Goal: Transaction & Acquisition: Subscribe to service/newsletter

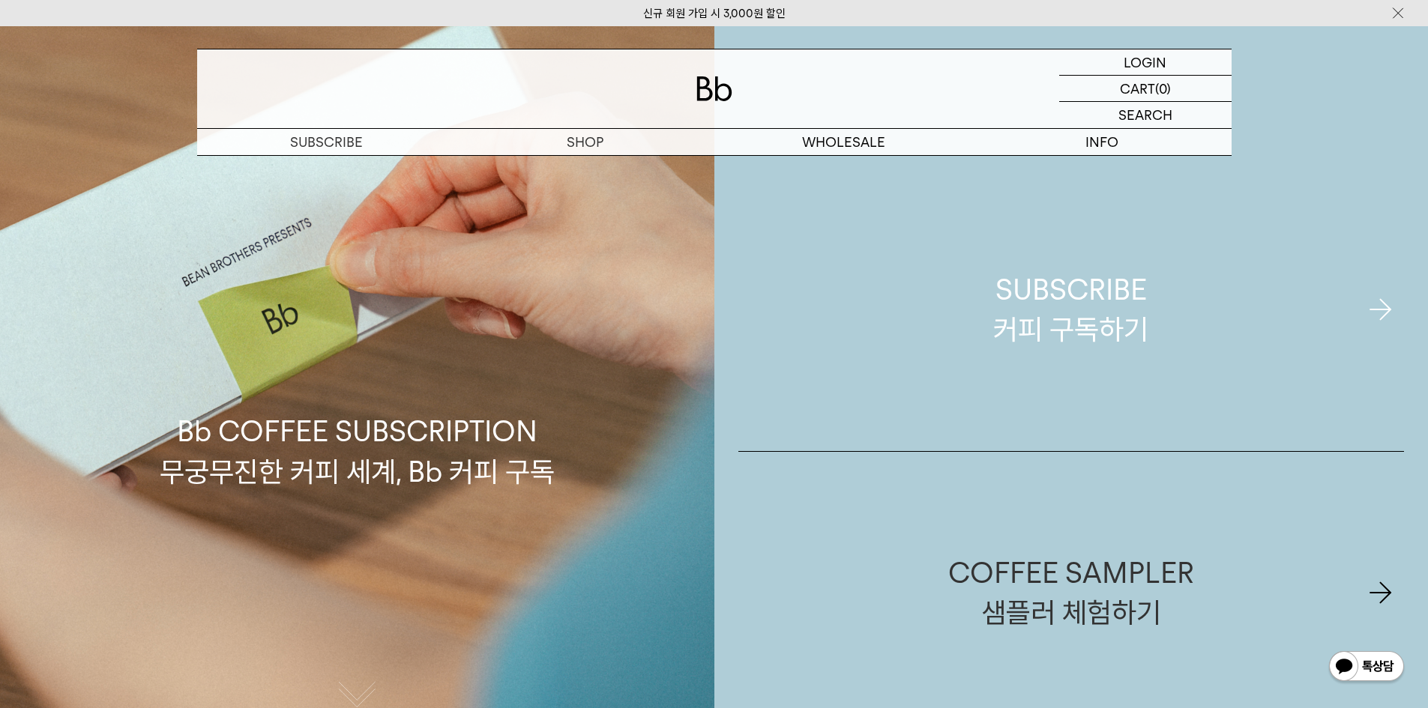
click at [1000, 333] on div "SUBSCRIBE 커피 구독하기" at bounding box center [1070, 309] width 155 height 79
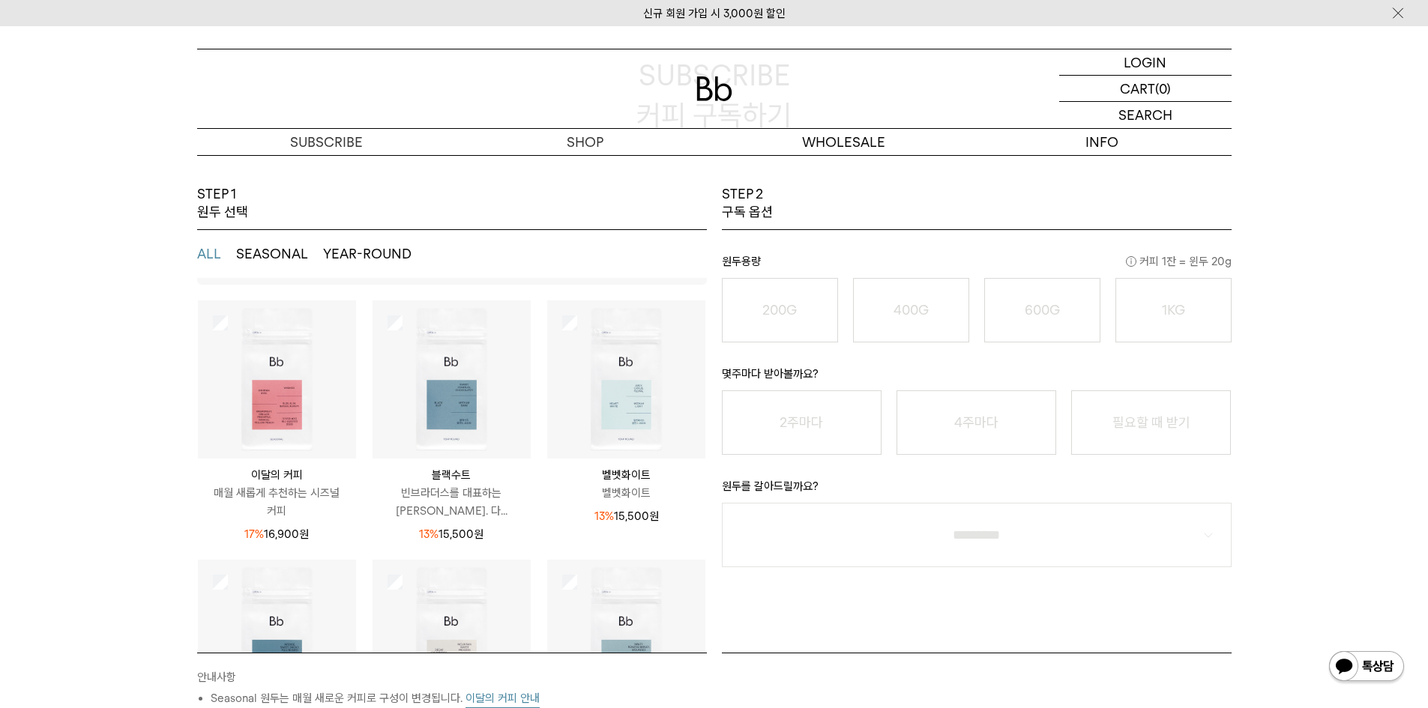
scroll to position [75, 0]
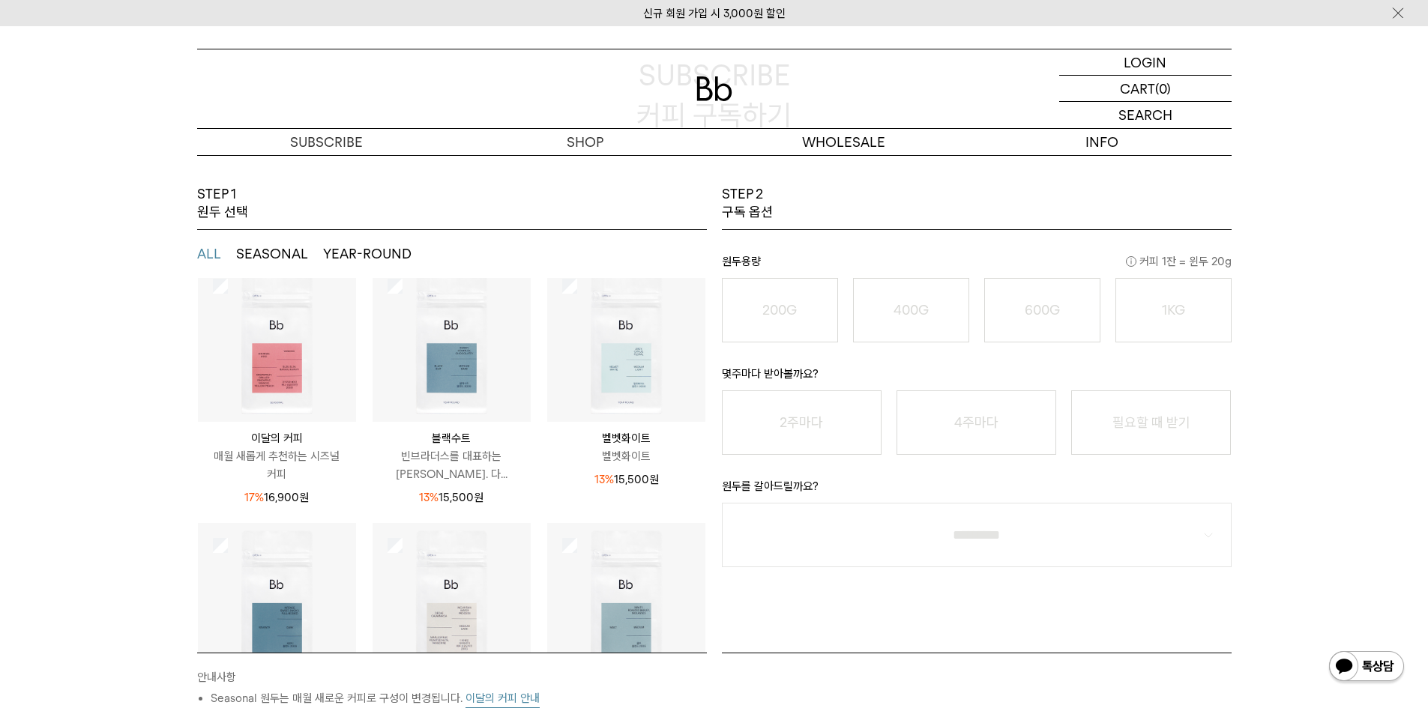
click at [295, 363] on img at bounding box center [277, 343] width 158 height 158
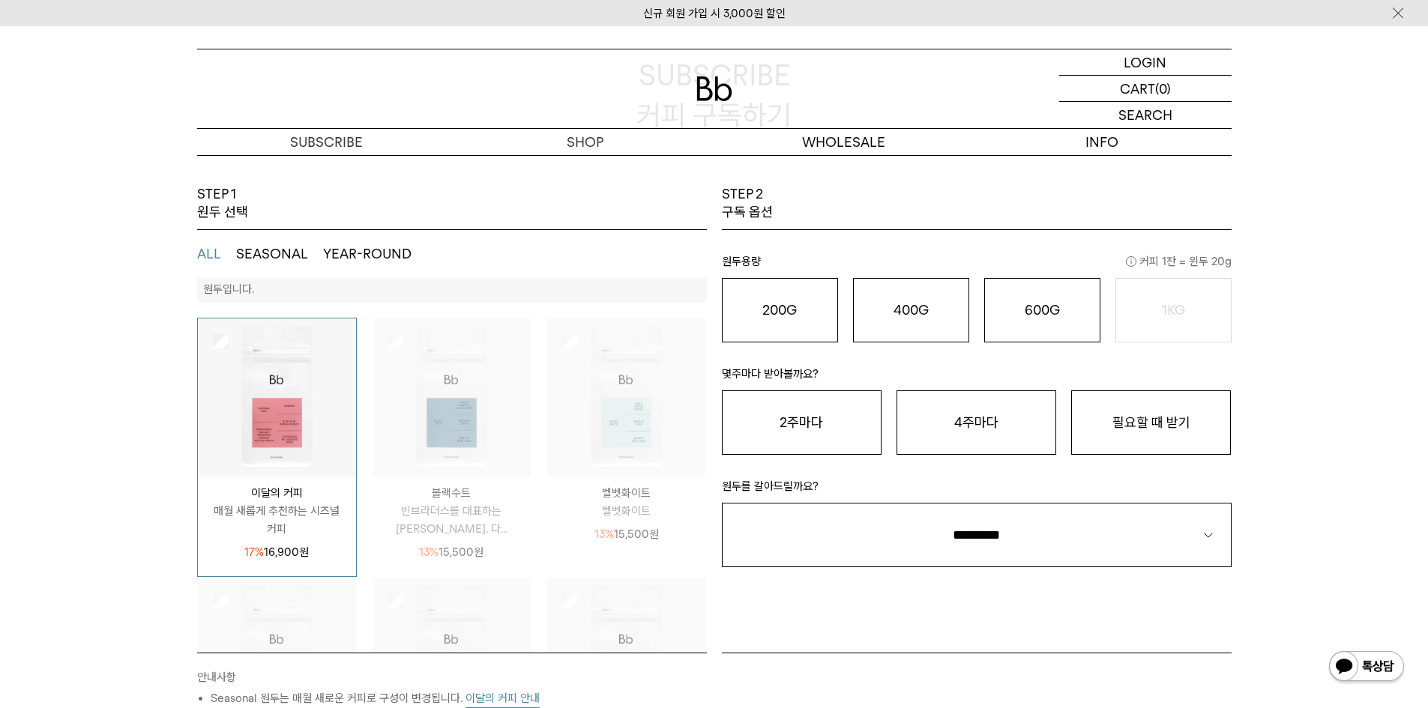
scroll to position [0, 0]
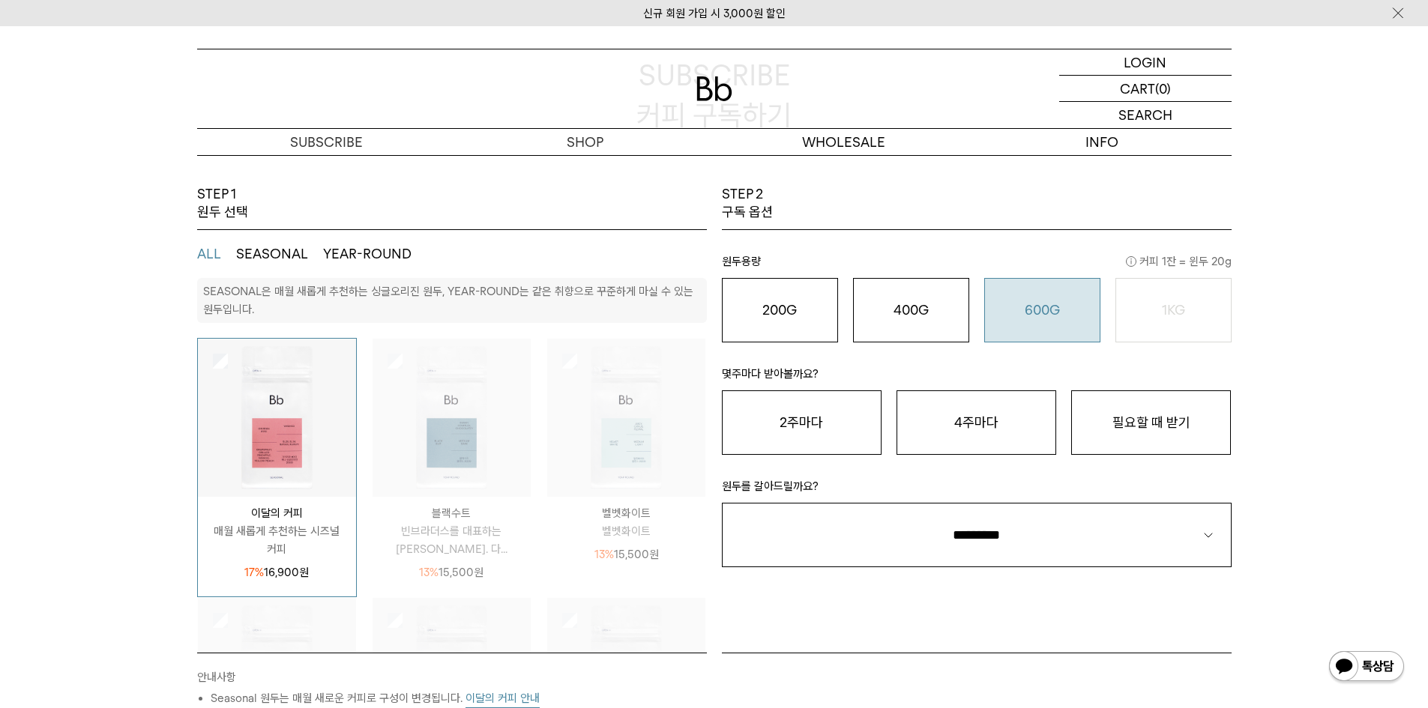
click at [1028, 328] on button "600G 43,000 원" at bounding box center [1042, 310] width 116 height 64
click at [1106, 429] on button "필요할 때 받기" at bounding box center [1151, 422] width 160 height 64
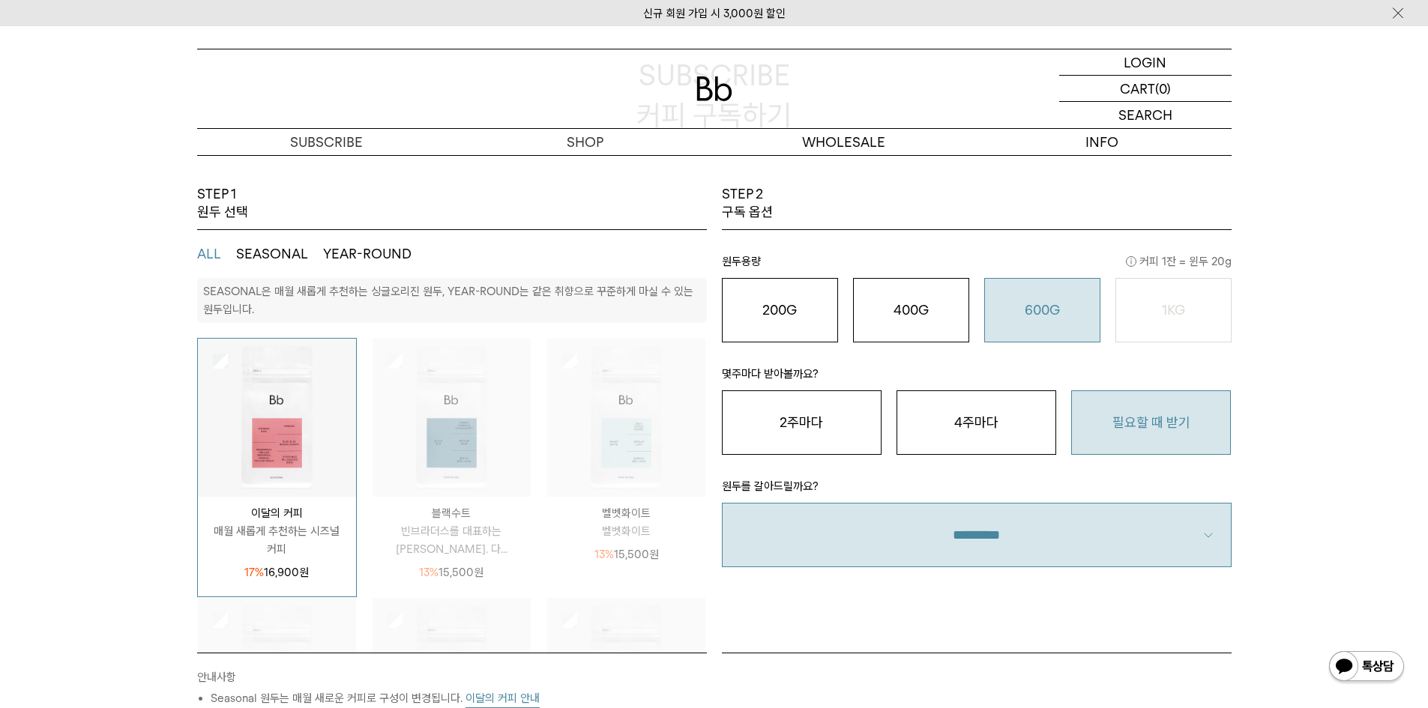
click at [990, 523] on select "**********" at bounding box center [977, 535] width 510 height 64
select select "**"
click at [722, 503] on select "**********" at bounding box center [977, 535] width 510 height 64
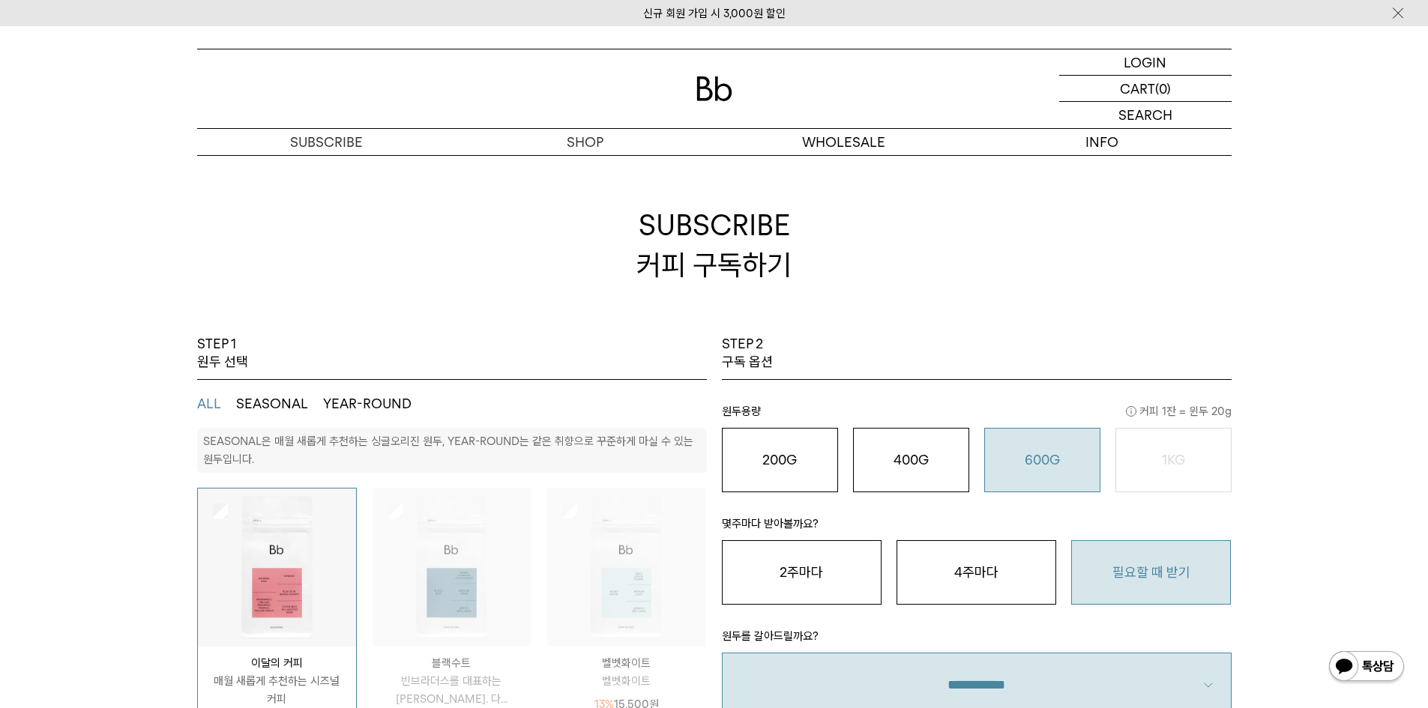
drag, startPoint x: 516, startPoint y: 480, endPoint x: 405, endPoint y: 231, distance: 272.4
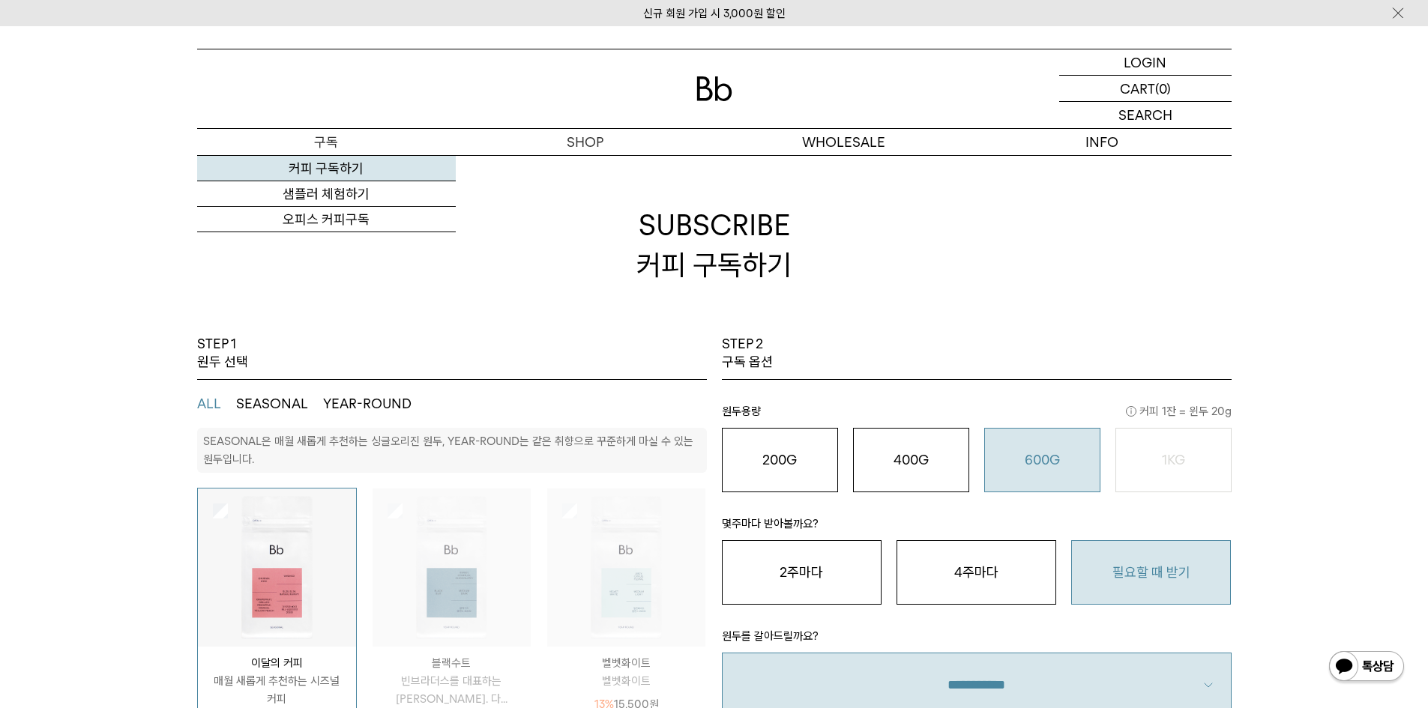
click at [371, 165] on link "커피 구독하기" at bounding box center [326, 168] width 259 height 25
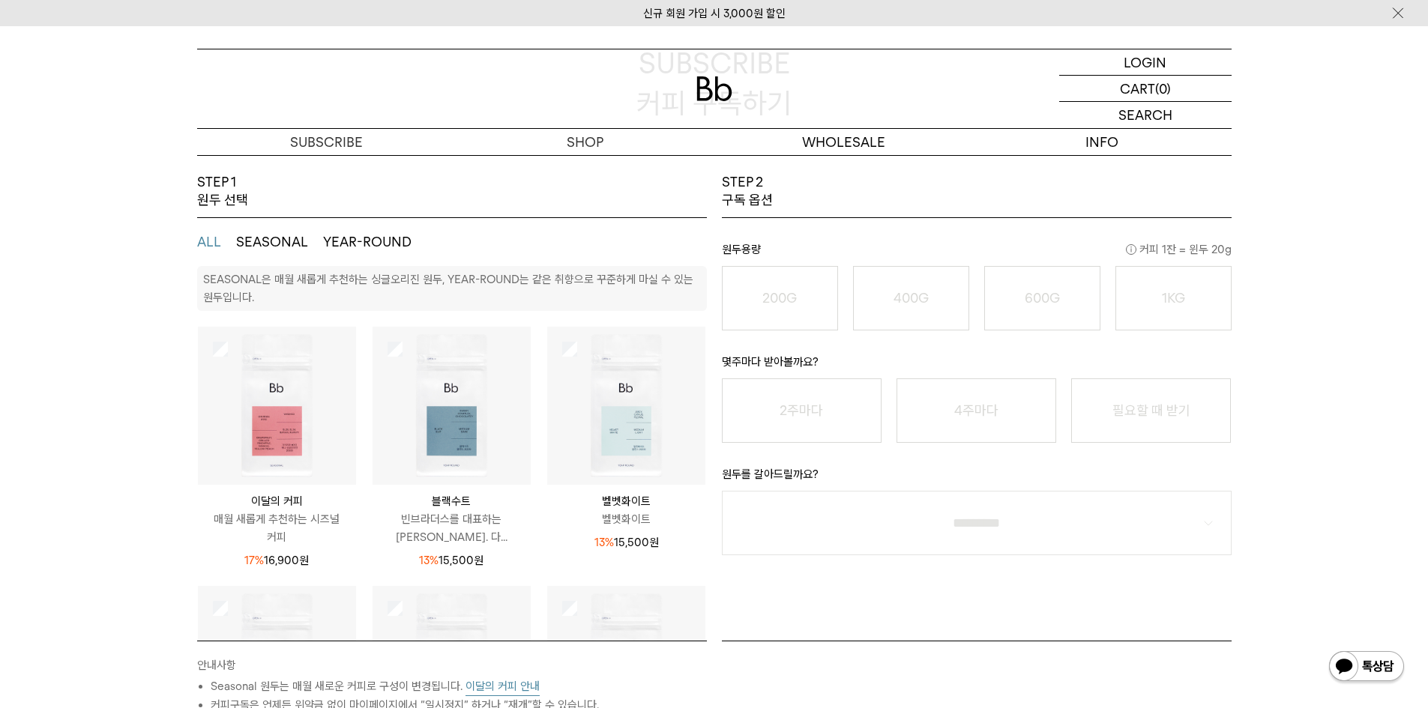
scroll to position [75, 0]
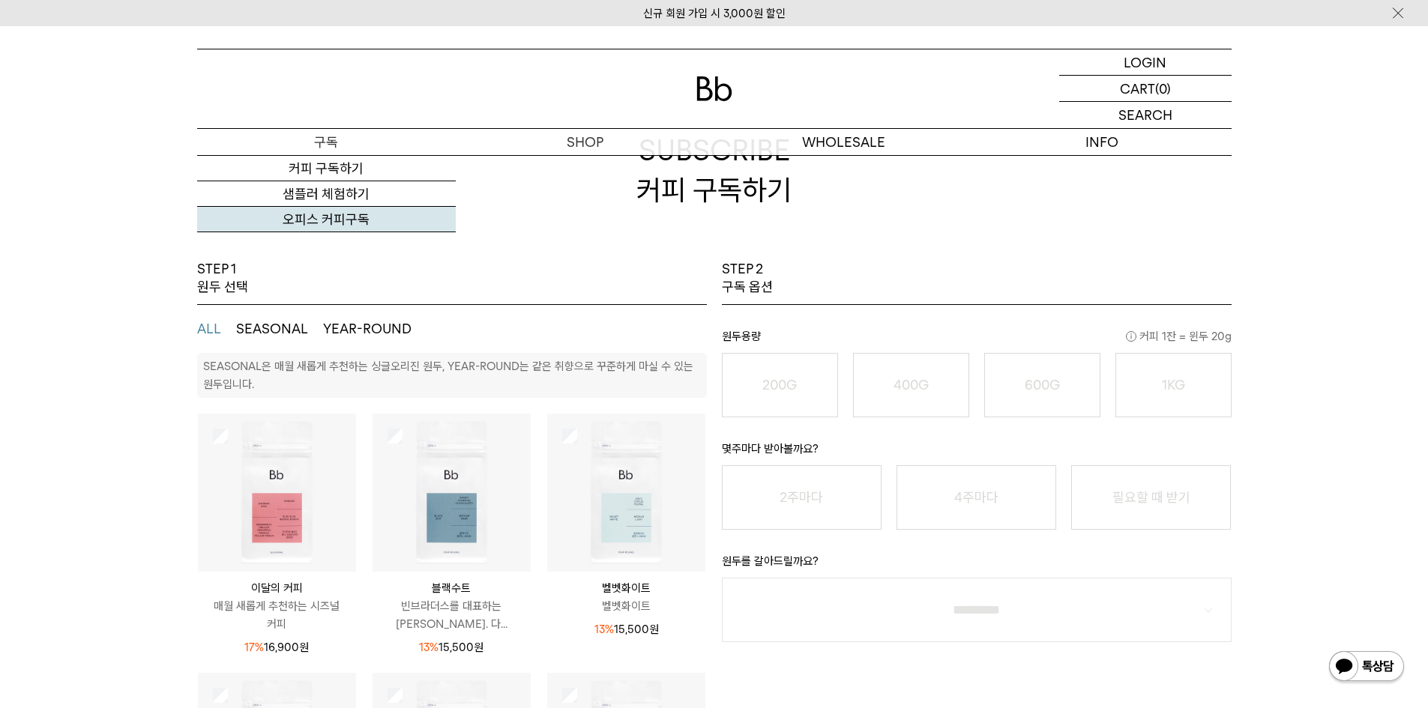
click at [334, 218] on link "오피스 커피구독" at bounding box center [326, 219] width 259 height 25
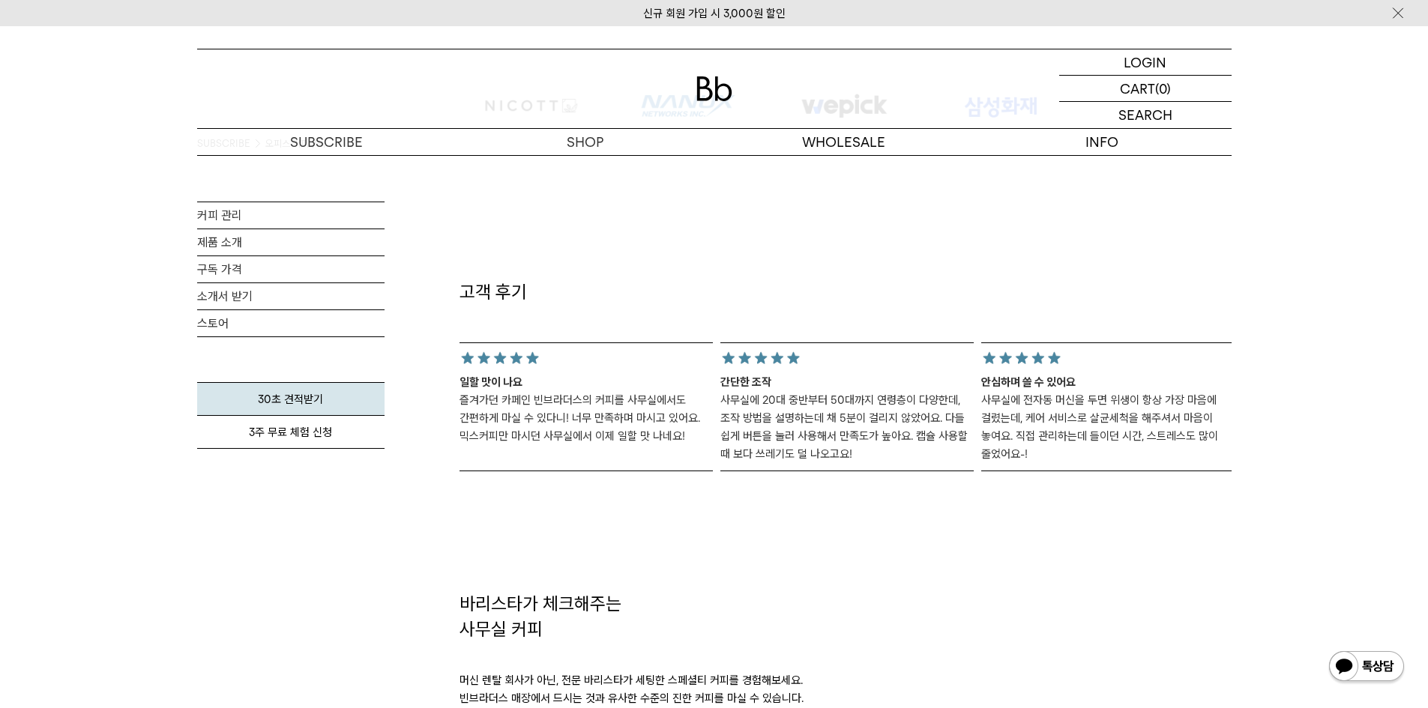
scroll to position [1274, 0]
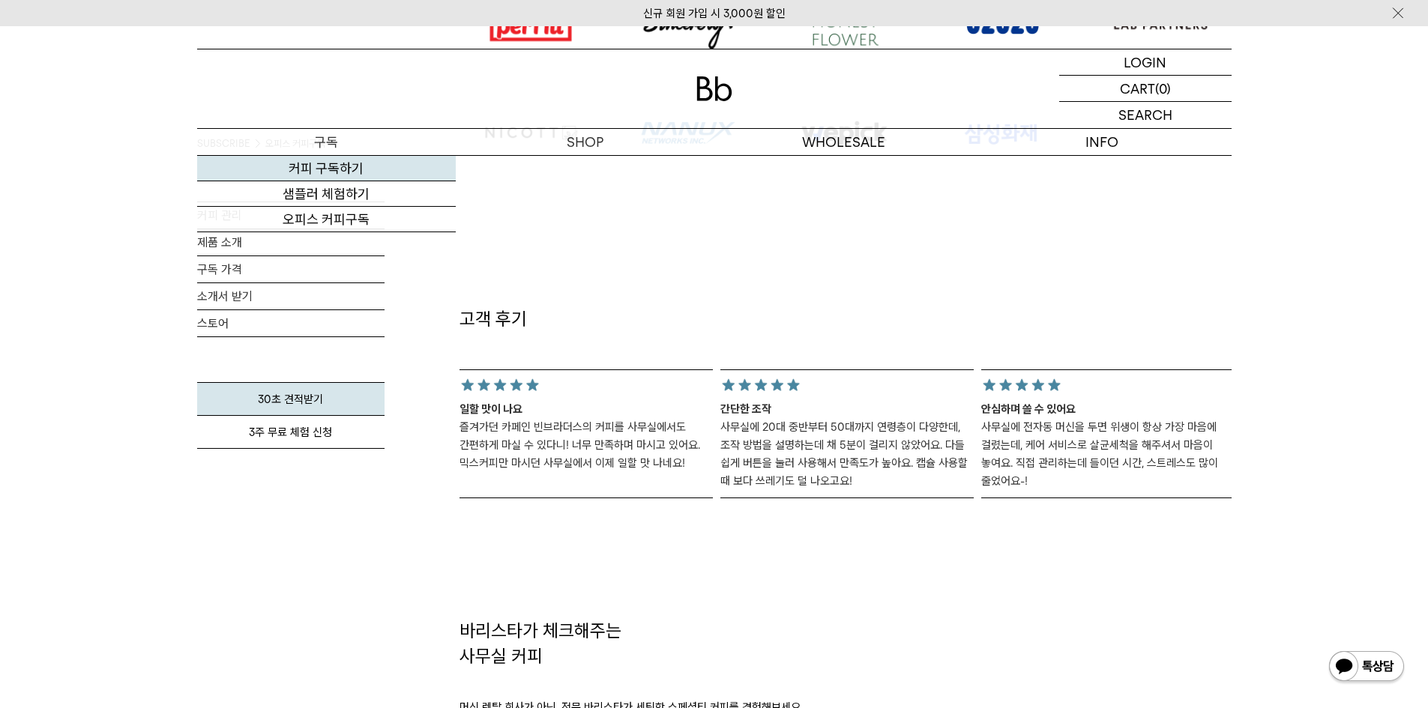
click at [341, 165] on link "커피 구독하기" at bounding box center [326, 168] width 259 height 25
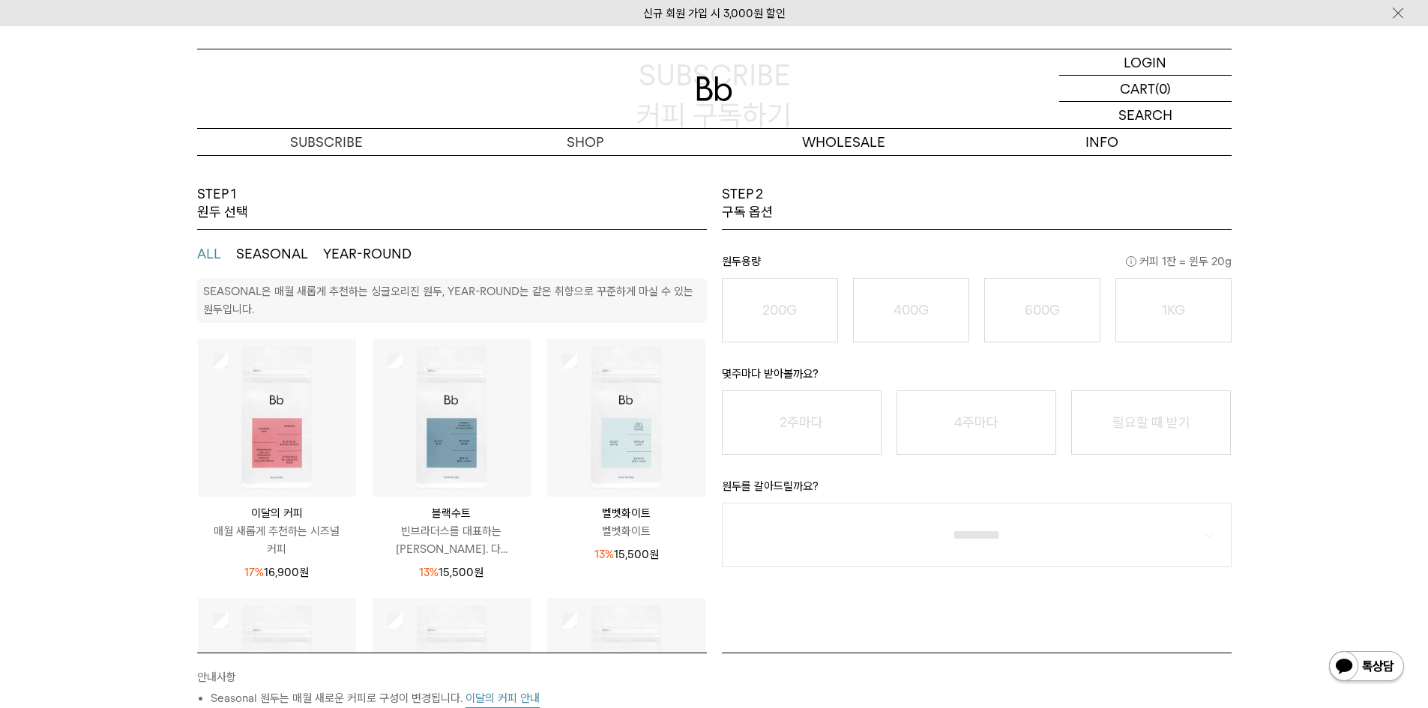
click at [280, 421] on img at bounding box center [277, 418] width 158 height 158
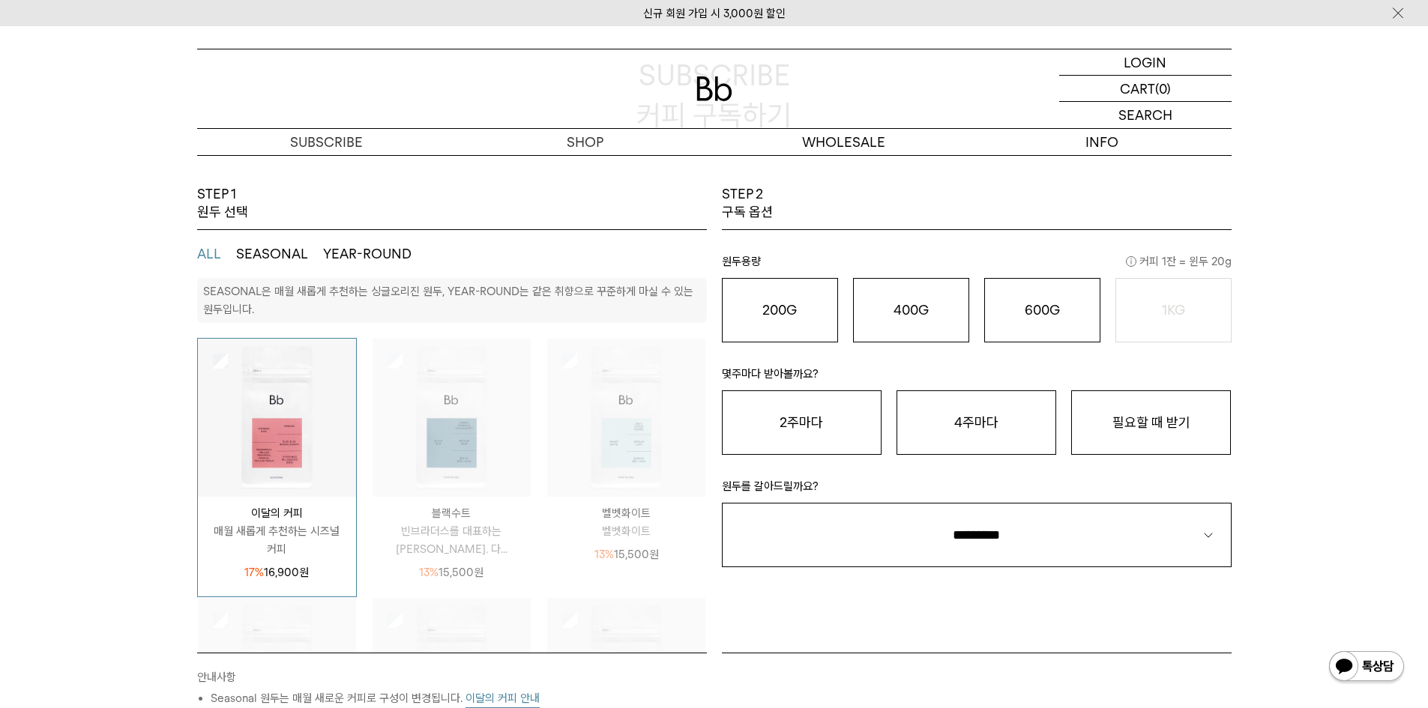
click at [239, 400] on img at bounding box center [277, 418] width 158 height 158
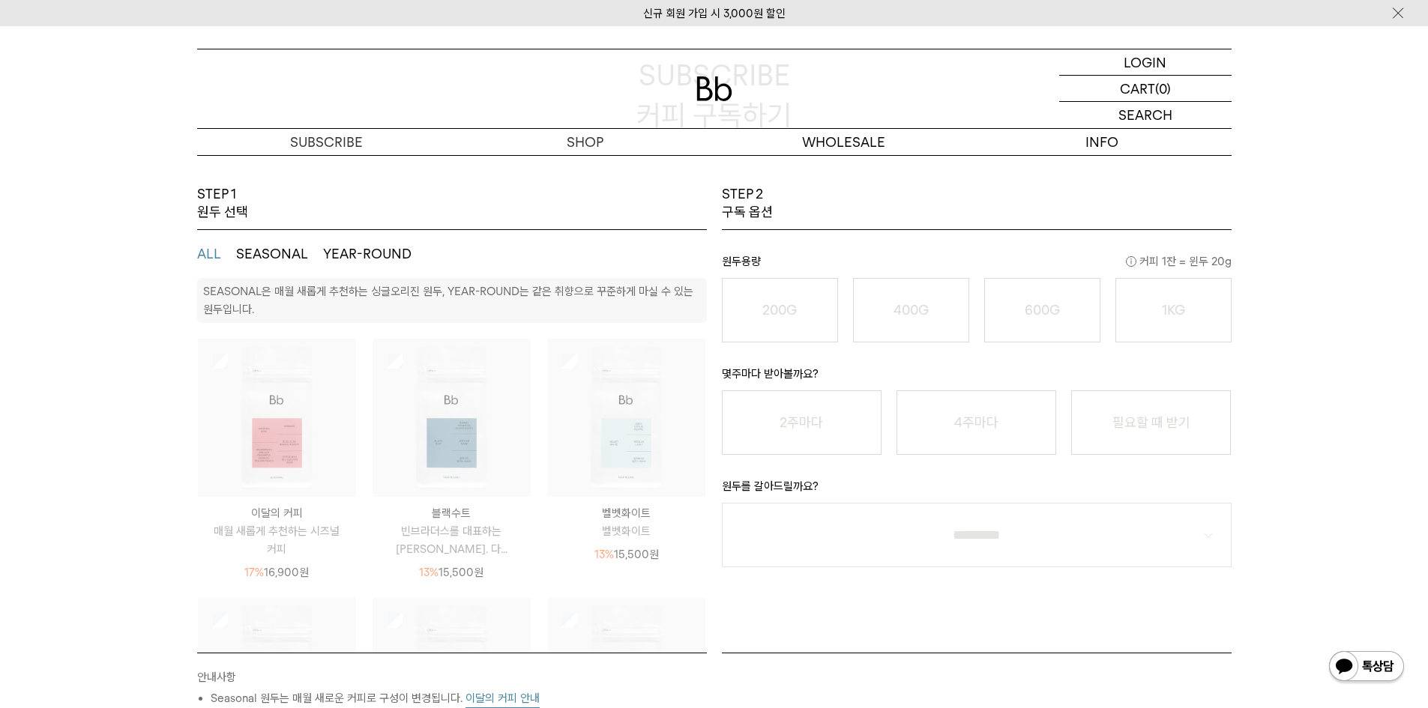
click at [282, 235] on ul "ALL SEASONAL YEAR-ROUND" at bounding box center [452, 254] width 510 height 48
click at [271, 250] on button "SEASONAL" at bounding box center [272, 254] width 72 height 18
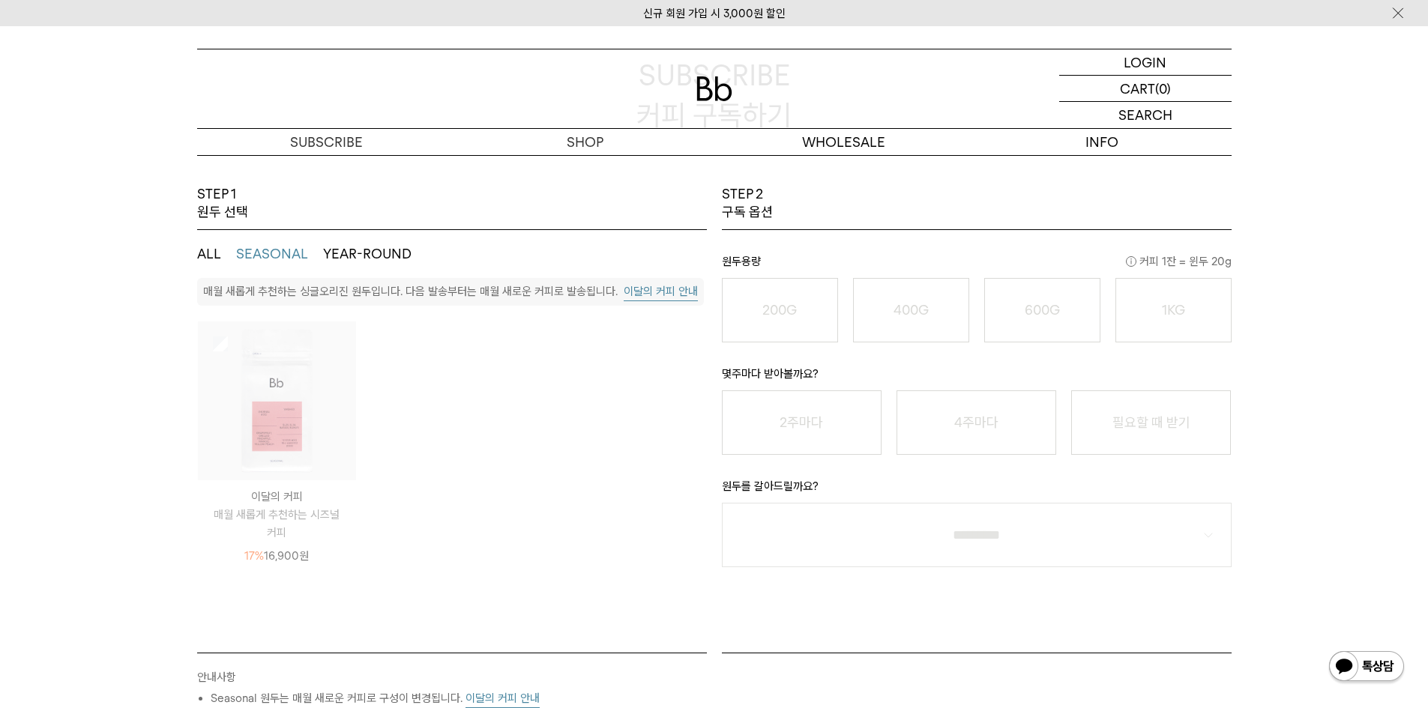
click at [368, 254] on button "YEAR-ROUND" at bounding box center [367, 254] width 88 height 18
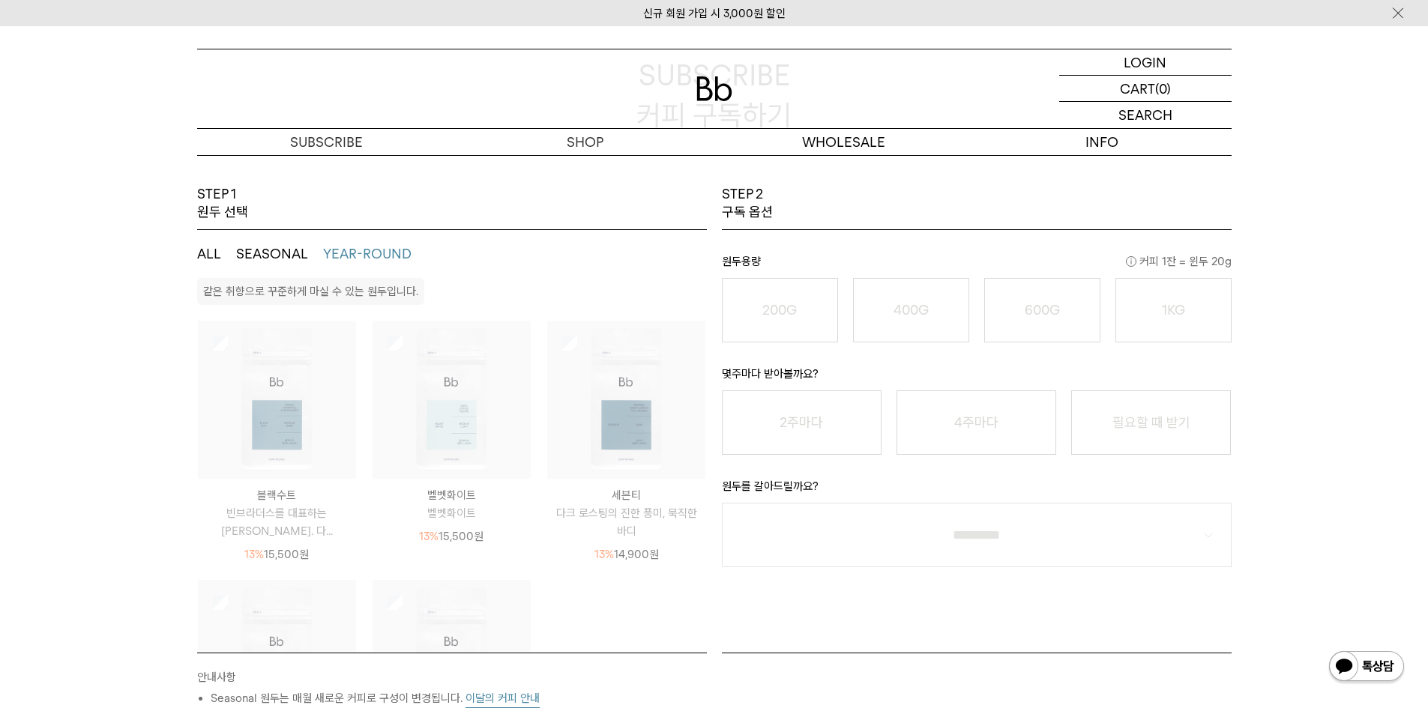
click at [280, 427] on img at bounding box center [277, 400] width 158 height 158
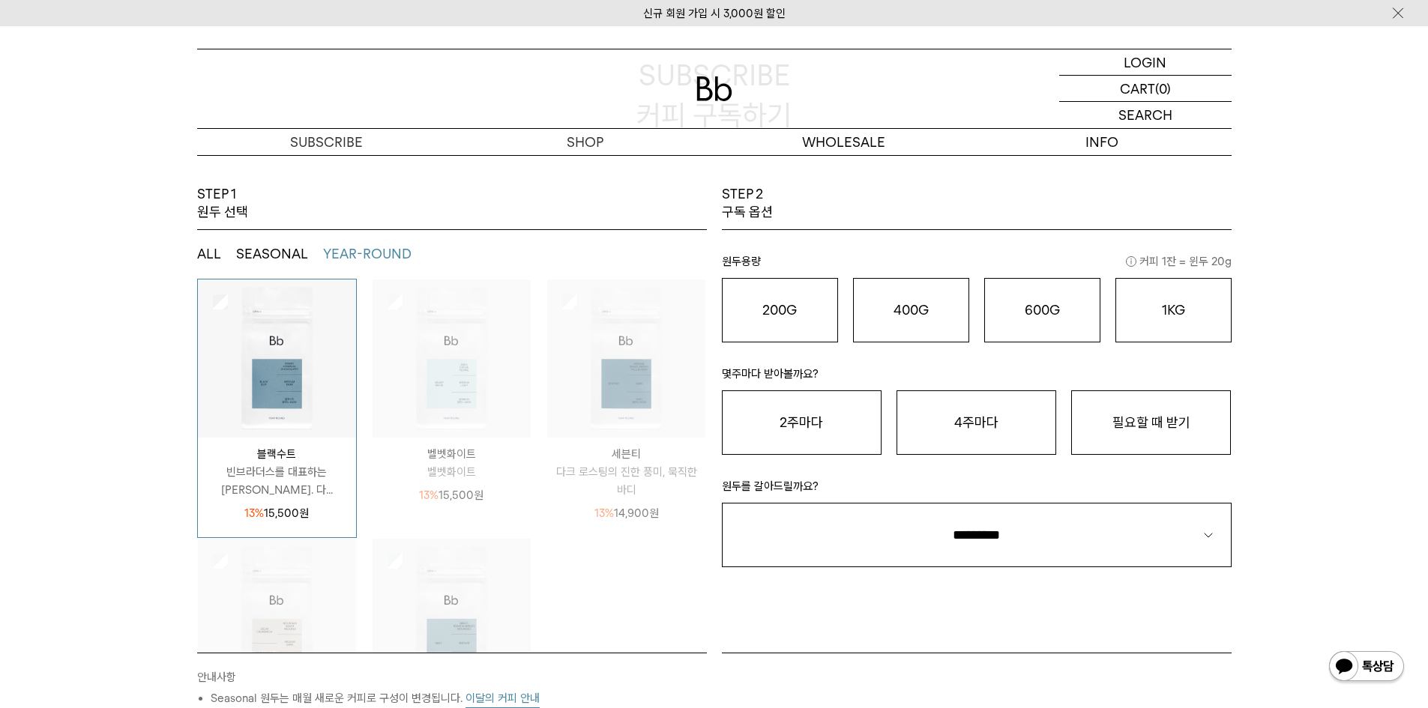
scroll to position [75, 0]
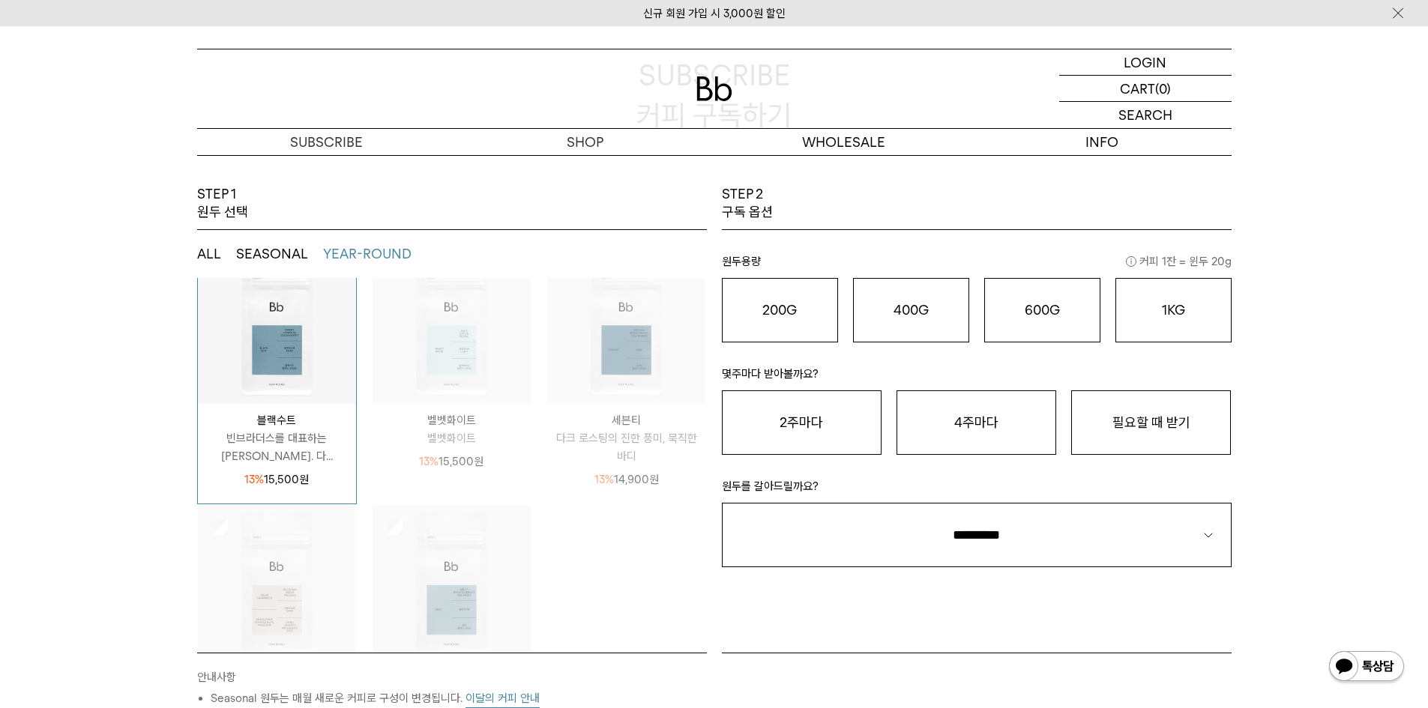
click at [291, 378] on img at bounding box center [277, 325] width 158 height 158
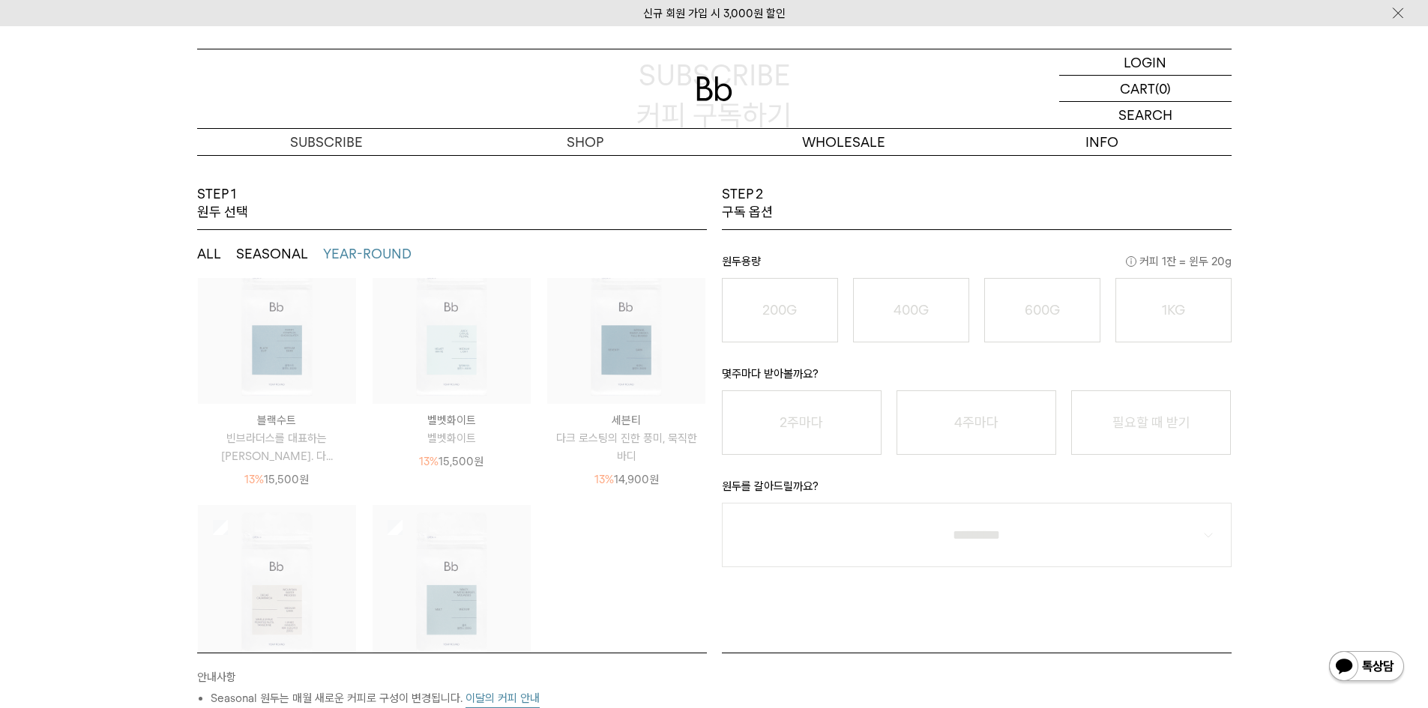
click at [207, 245] on button "ALL" at bounding box center [209, 254] width 24 height 18
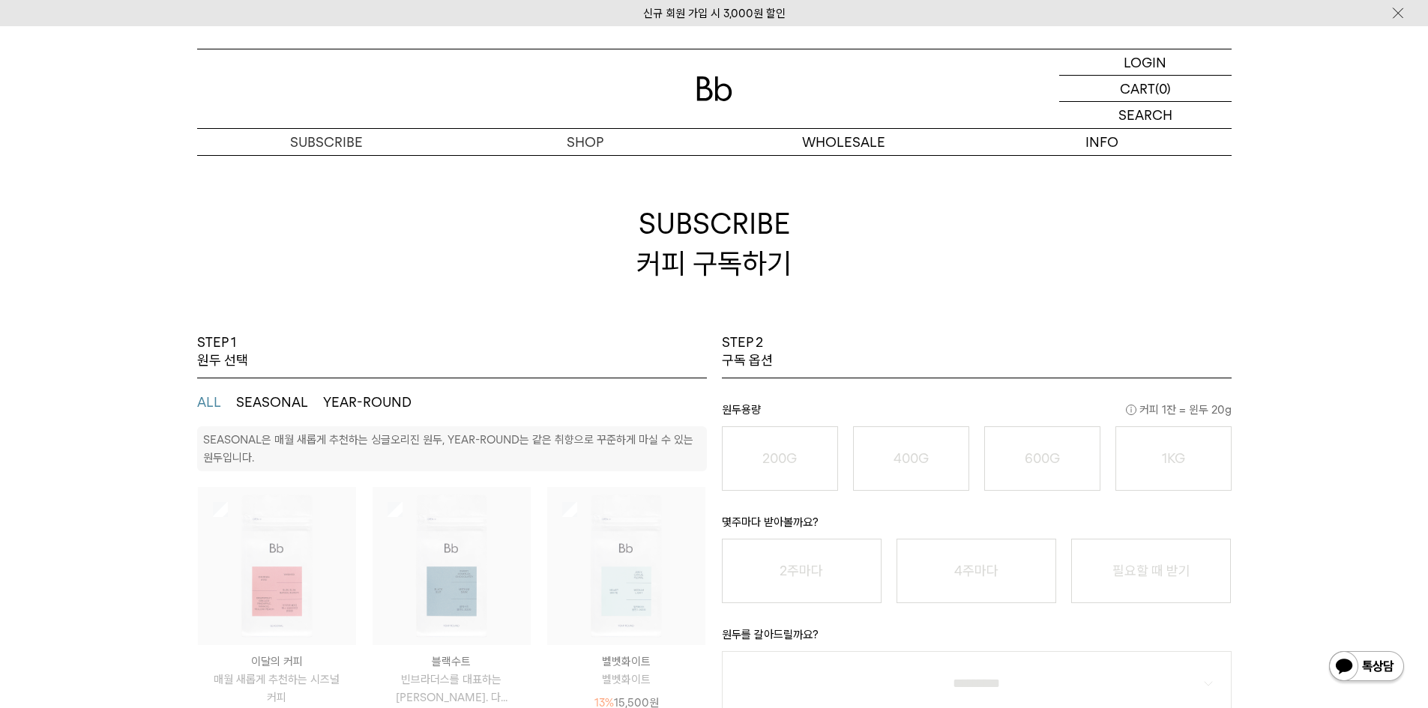
scroll to position [0, 0]
click at [247, 521] on img at bounding box center [277, 568] width 158 height 158
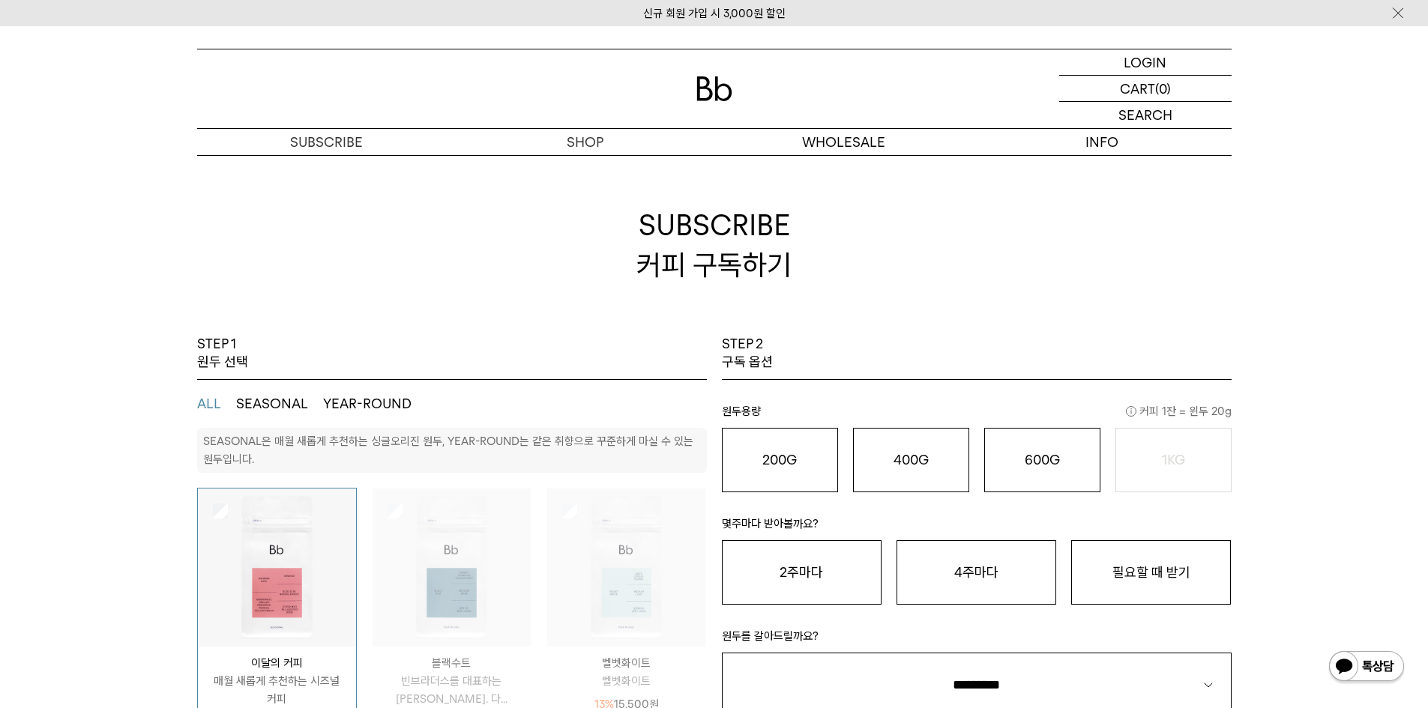
scroll to position [75, 0]
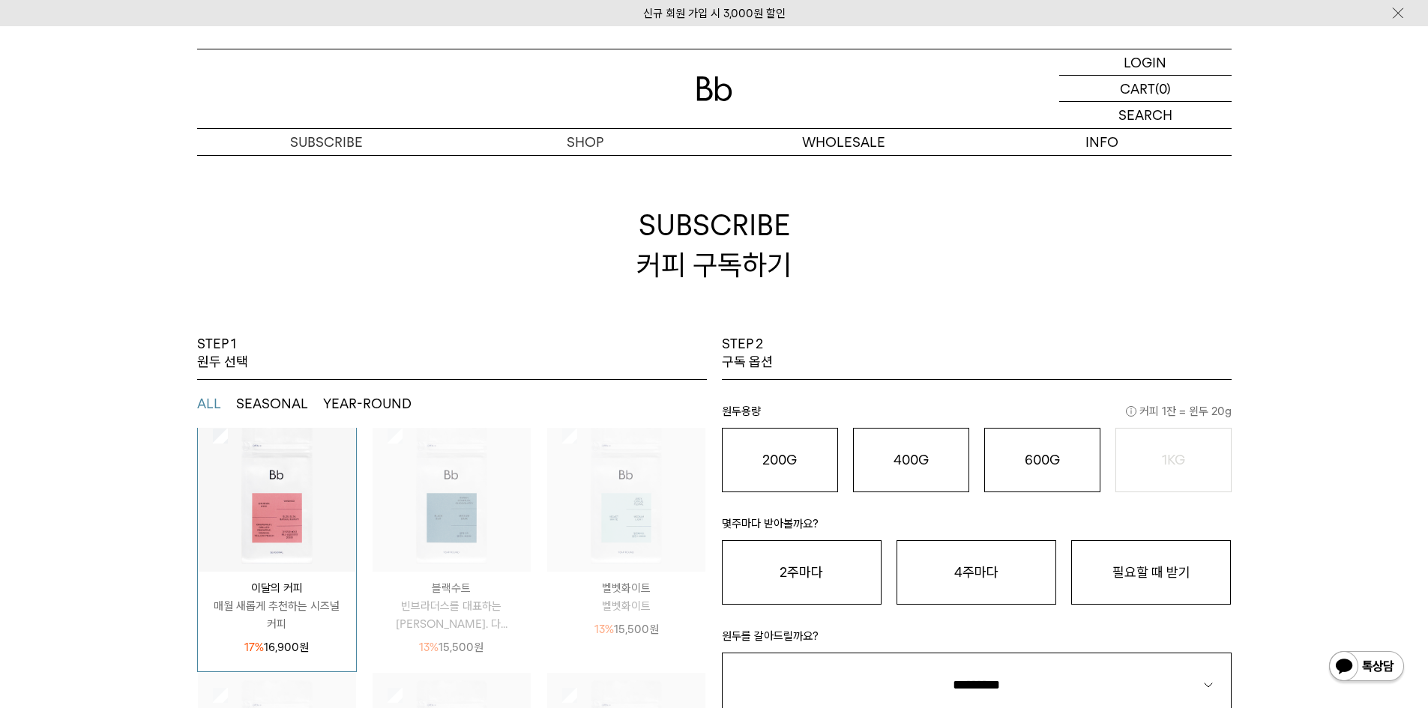
click at [486, 518] on img at bounding box center [451, 493] width 158 height 158
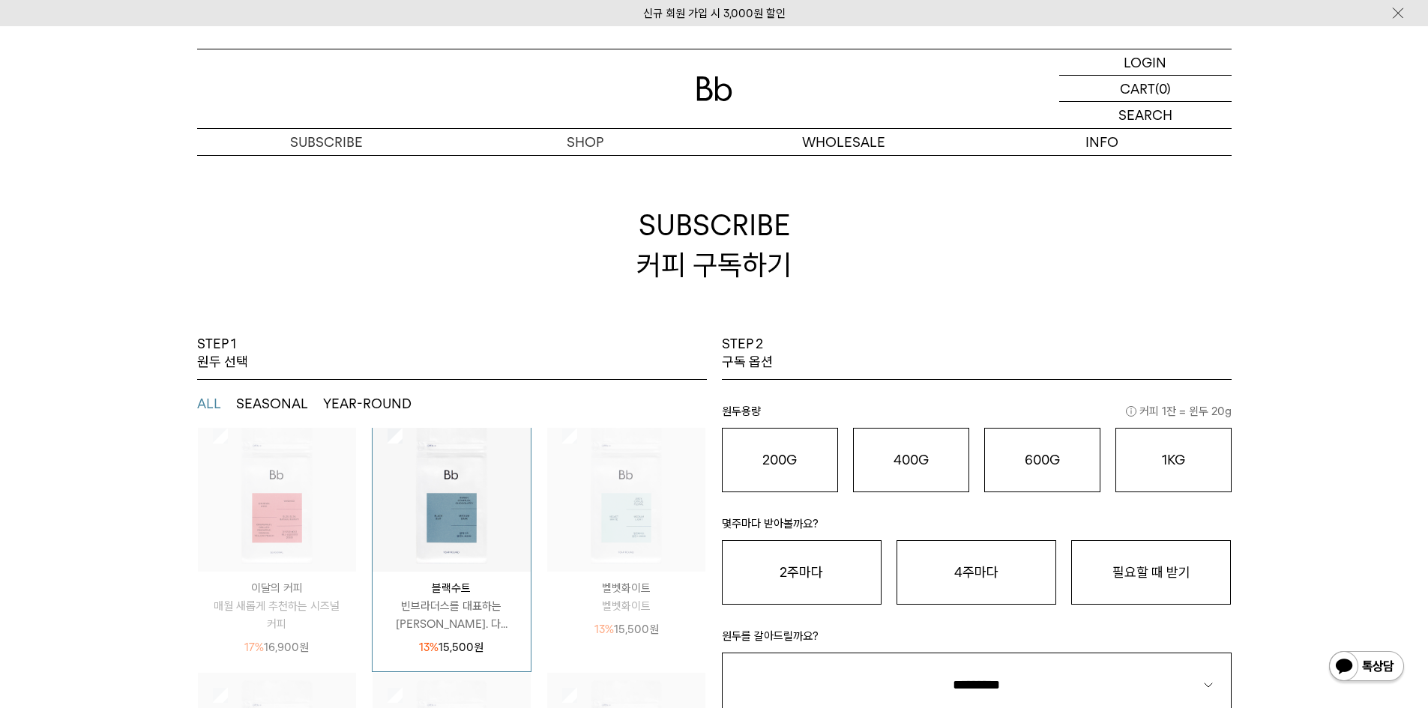
click at [304, 508] on img at bounding box center [277, 493] width 158 height 158
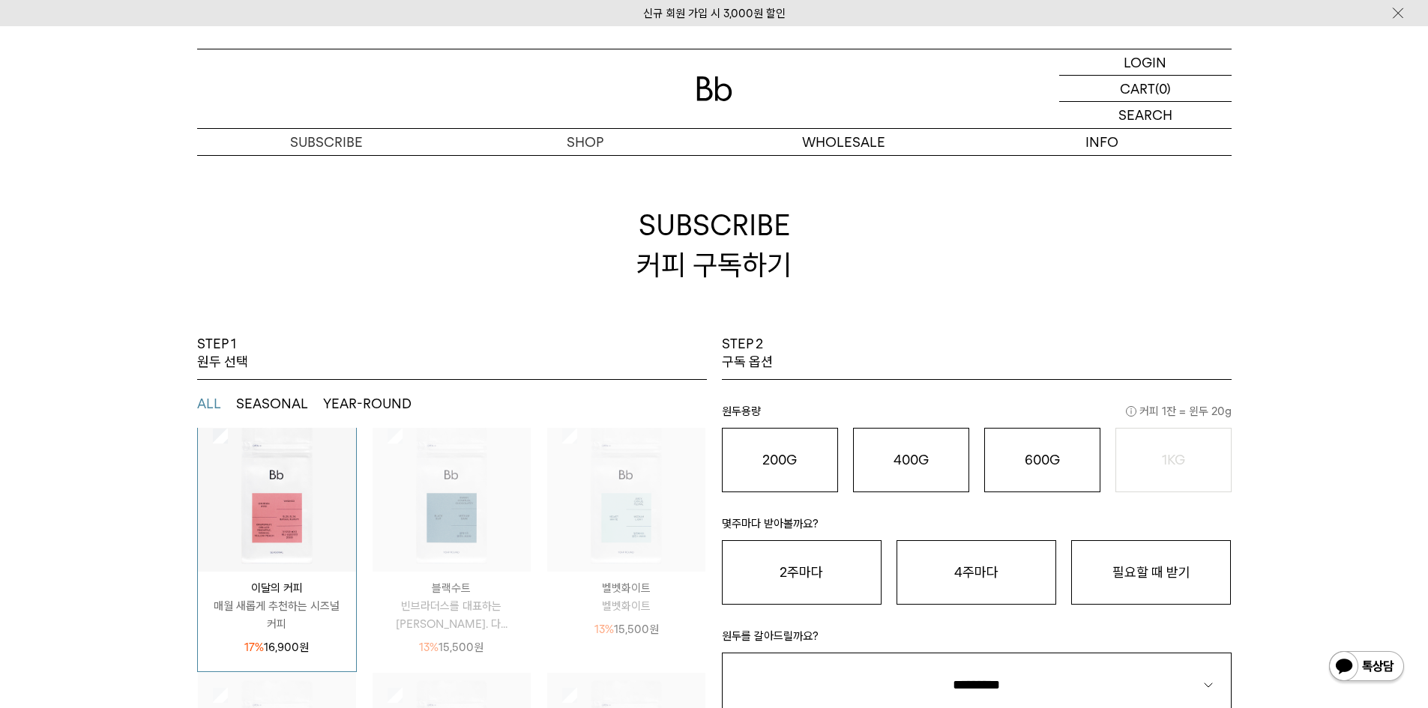
click at [480, 517] on img at bounding box center [451, 493] width 158 height 158
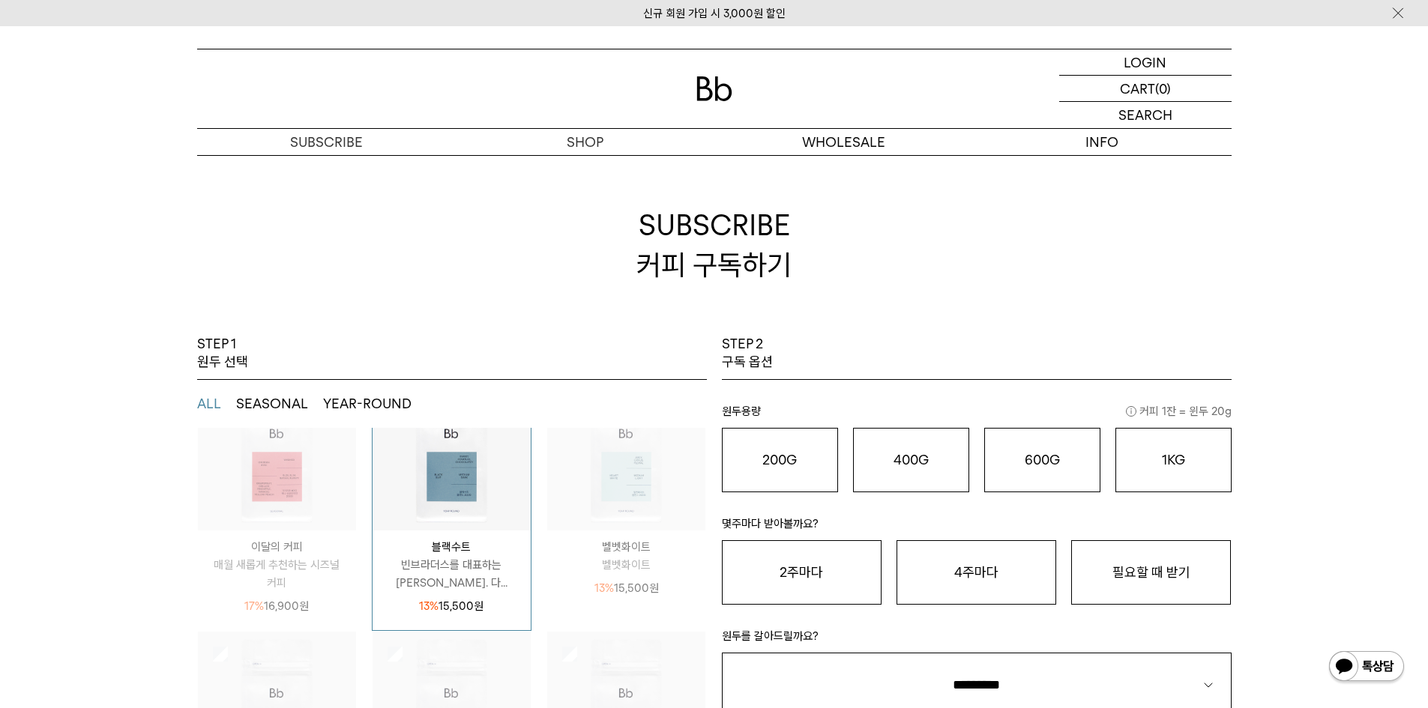
scroll to position [197, 0]
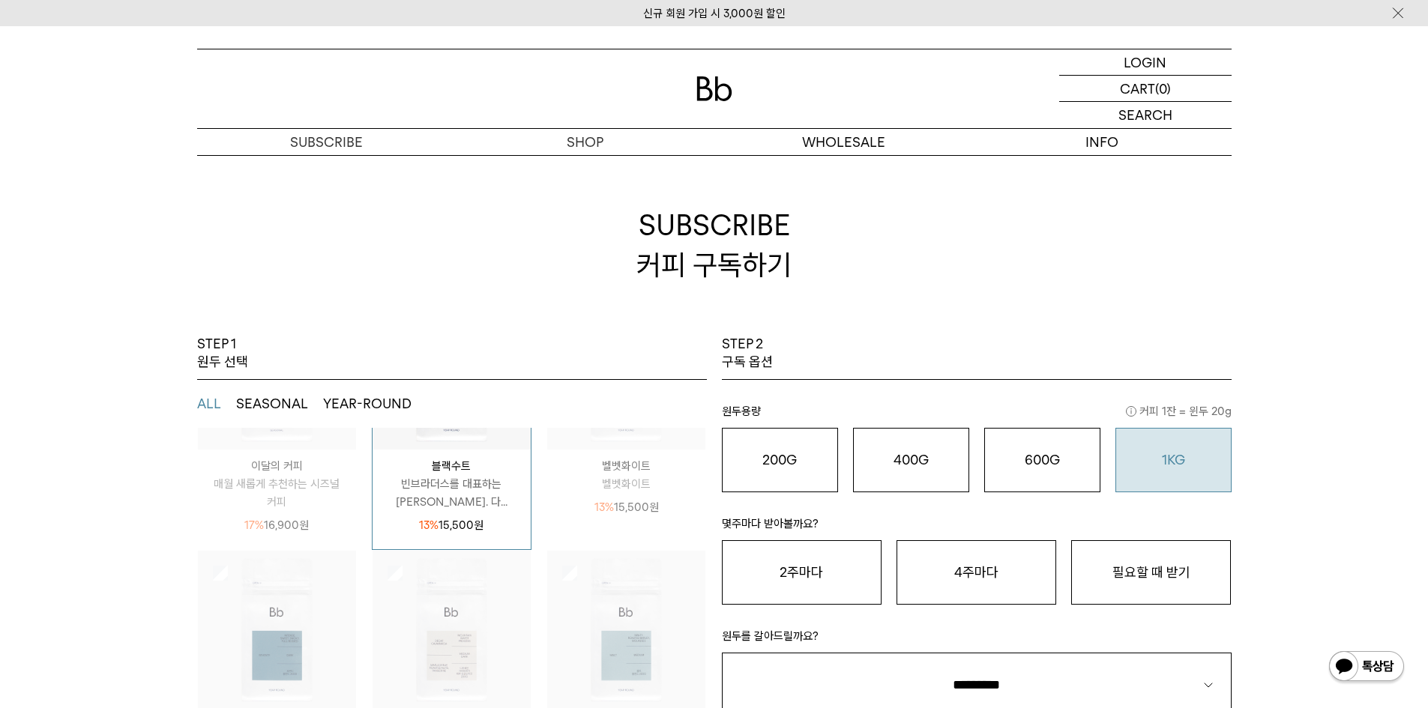
click at [1223, 456] on button "1KG 49,900 원" at bounding box center [1173, 460] width 116 height 64
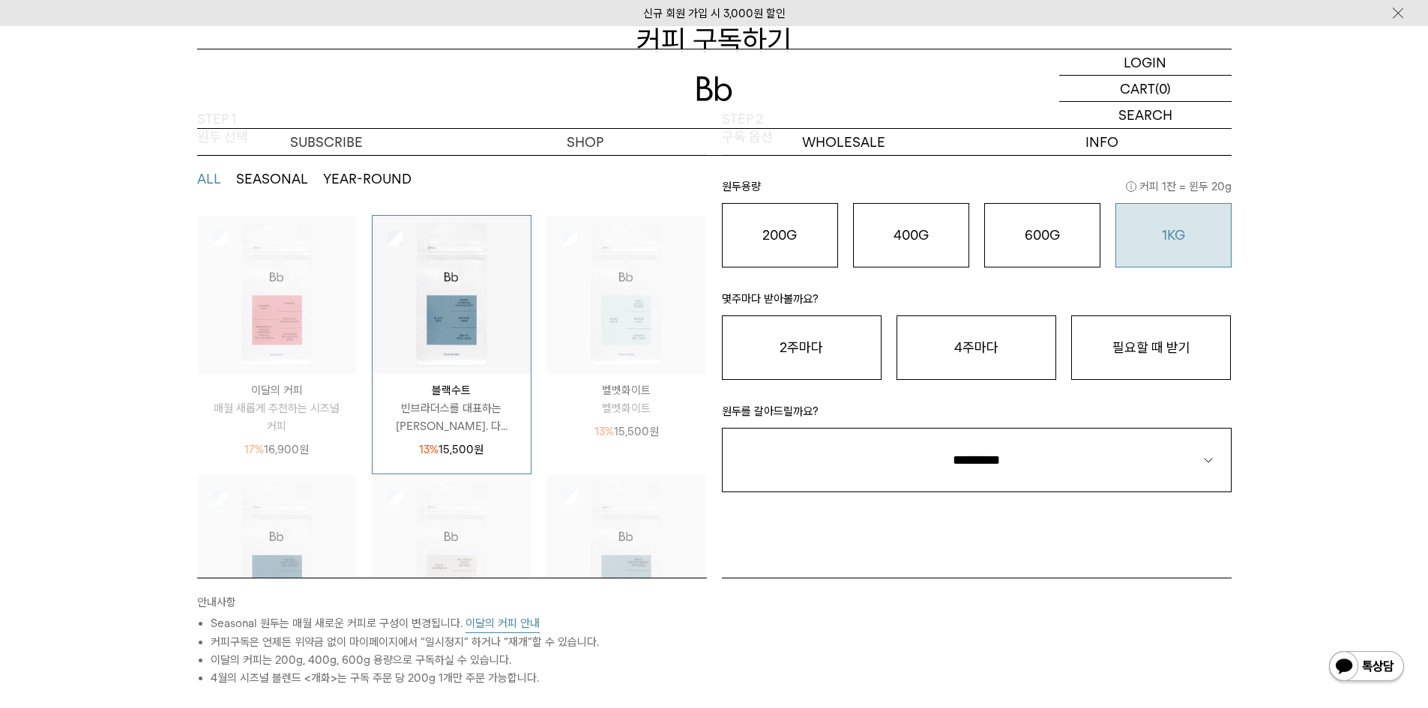
scroll to position [47, 0]
click at [310, 330] on img at bounding box center [277, 296] width 158 height 158
click at [1177, 239] on o "1KG" at bounding box center [1173, 235] width 23 height 16
click at [857, 228] on button "400G 31,000 원" at bounding box center [911, 235] width 116 height 64
click at [244, 241] on img at bounding box center [277, 296] width 158 height 158
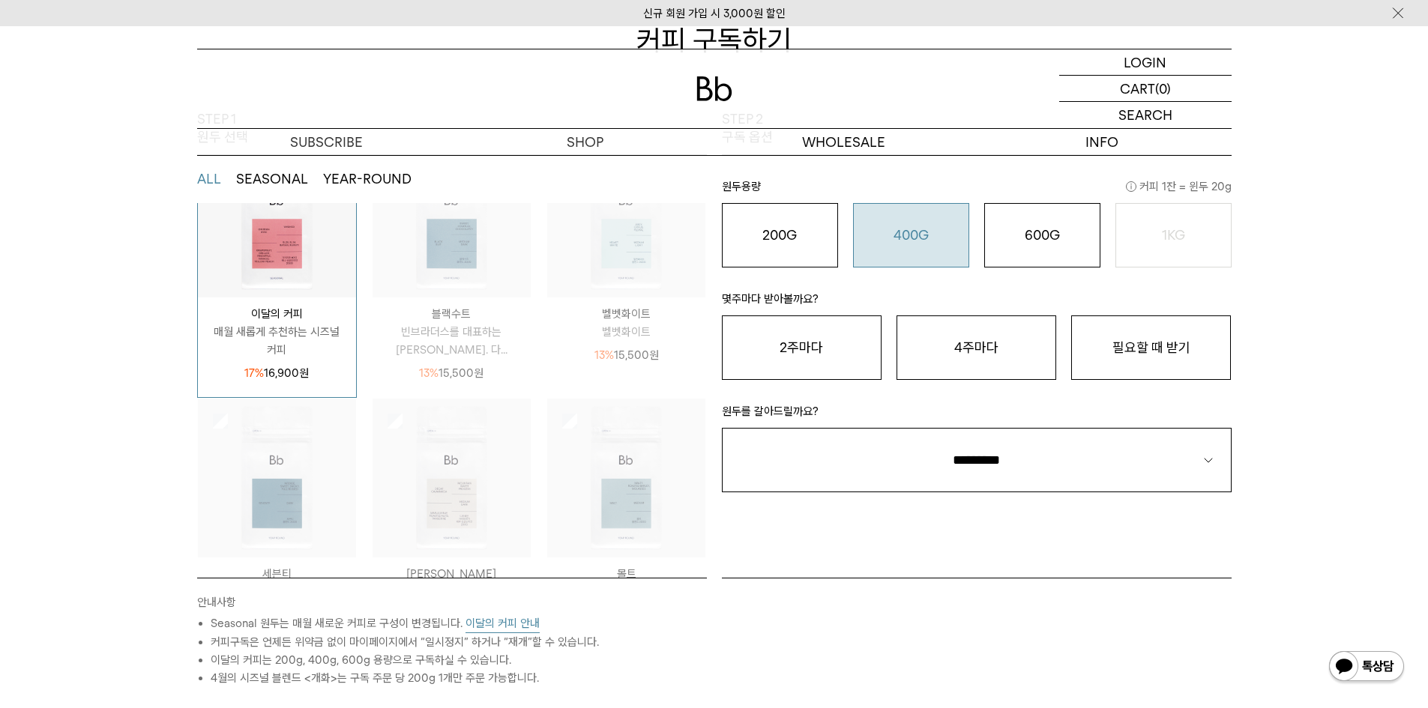
scroll to position [197, 0]
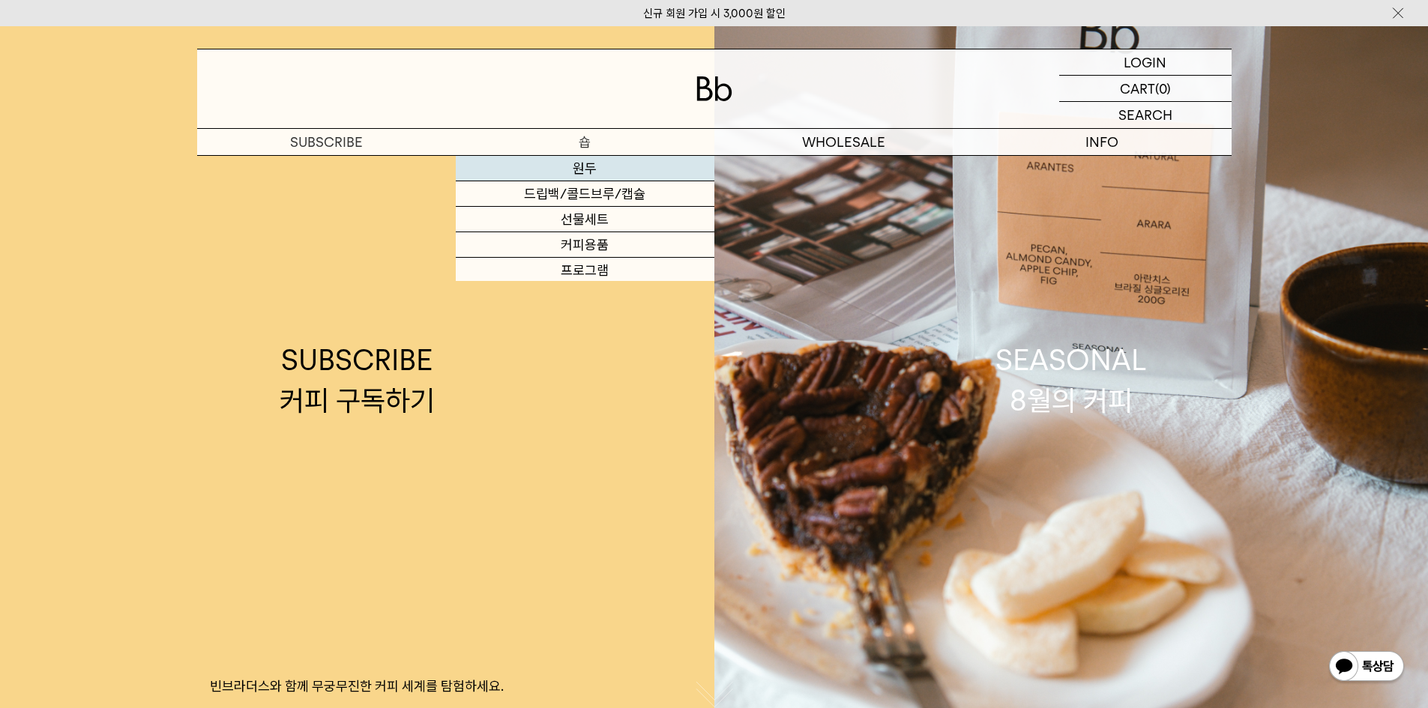
click at [560, 166] on link "원두" at bounding box center [585, 168] width 259 height 25
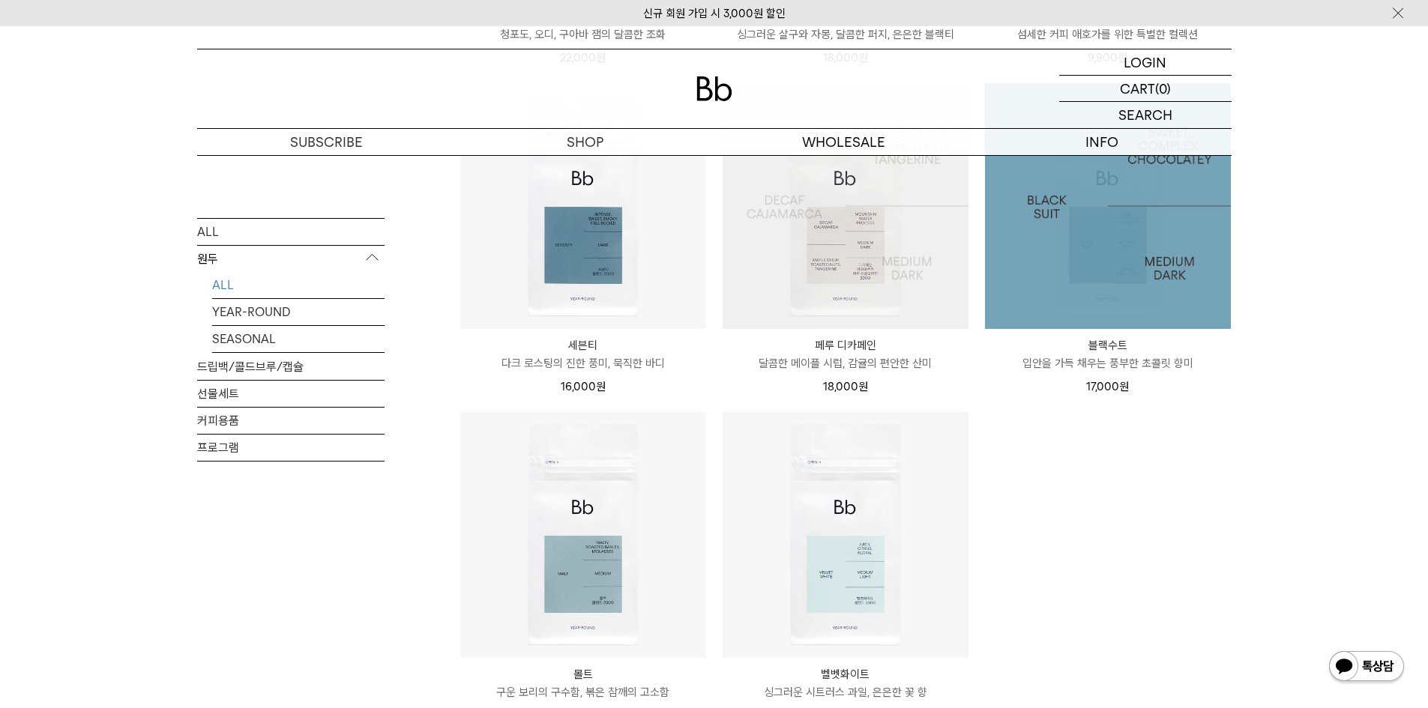
scroll to position [486, 0]
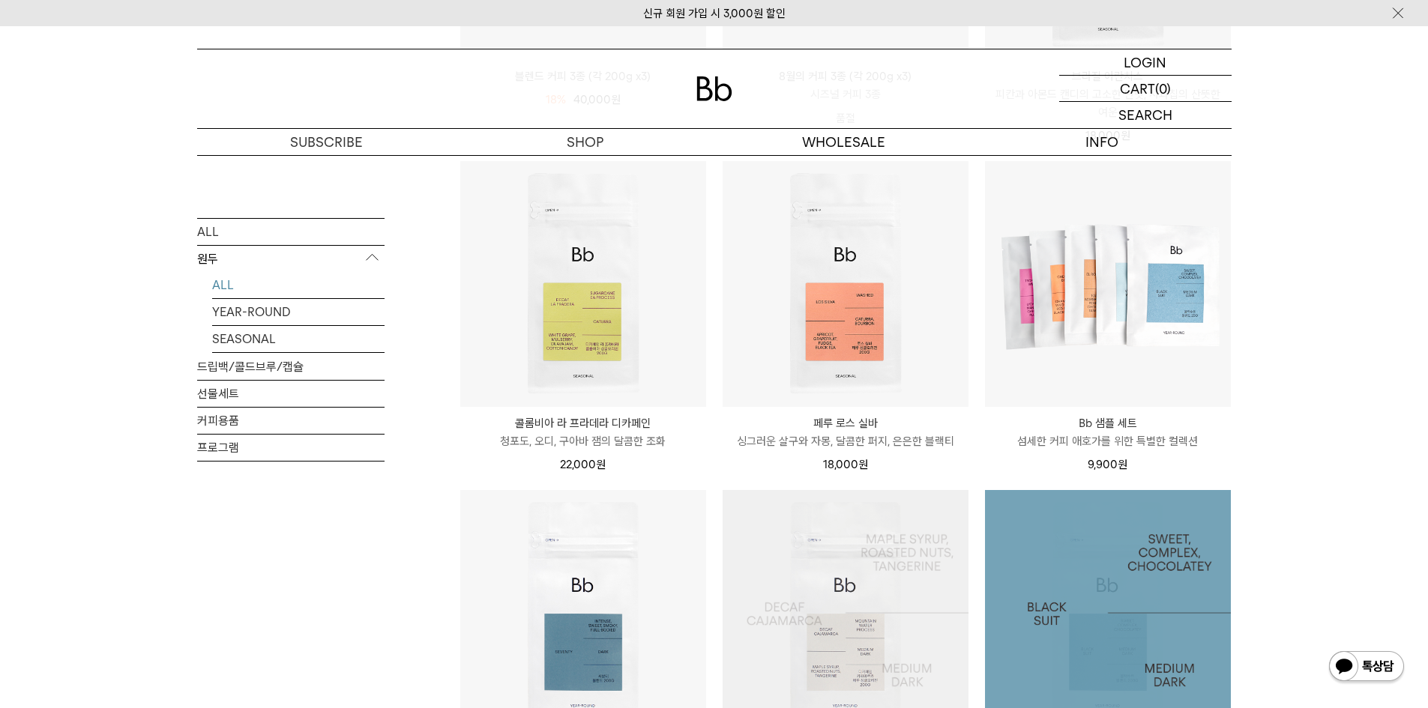
drag, startPoint x: 1230, startPoint y: 550, endPoint x: 871, endPoint y: 349, distance: 411.4
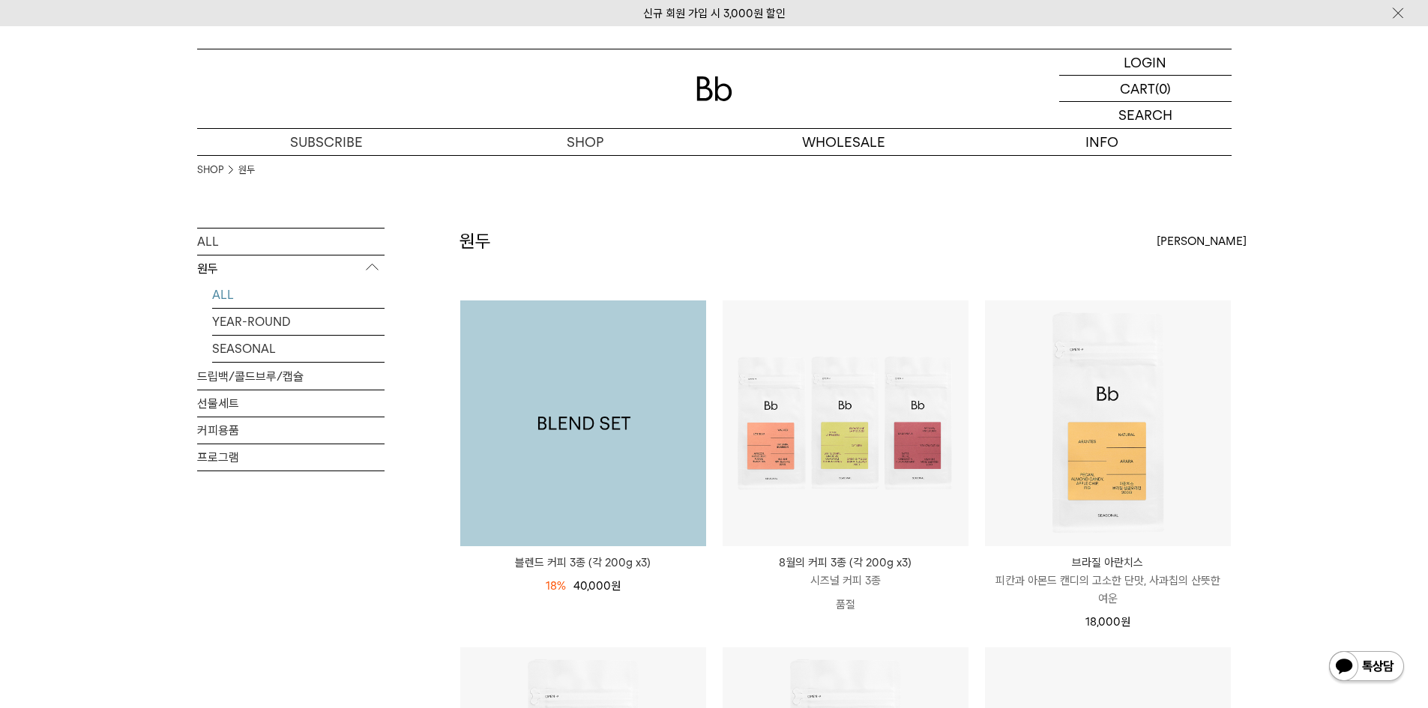
click at [583, 354] on img at bounding box center [583, 424] width 246 height 246
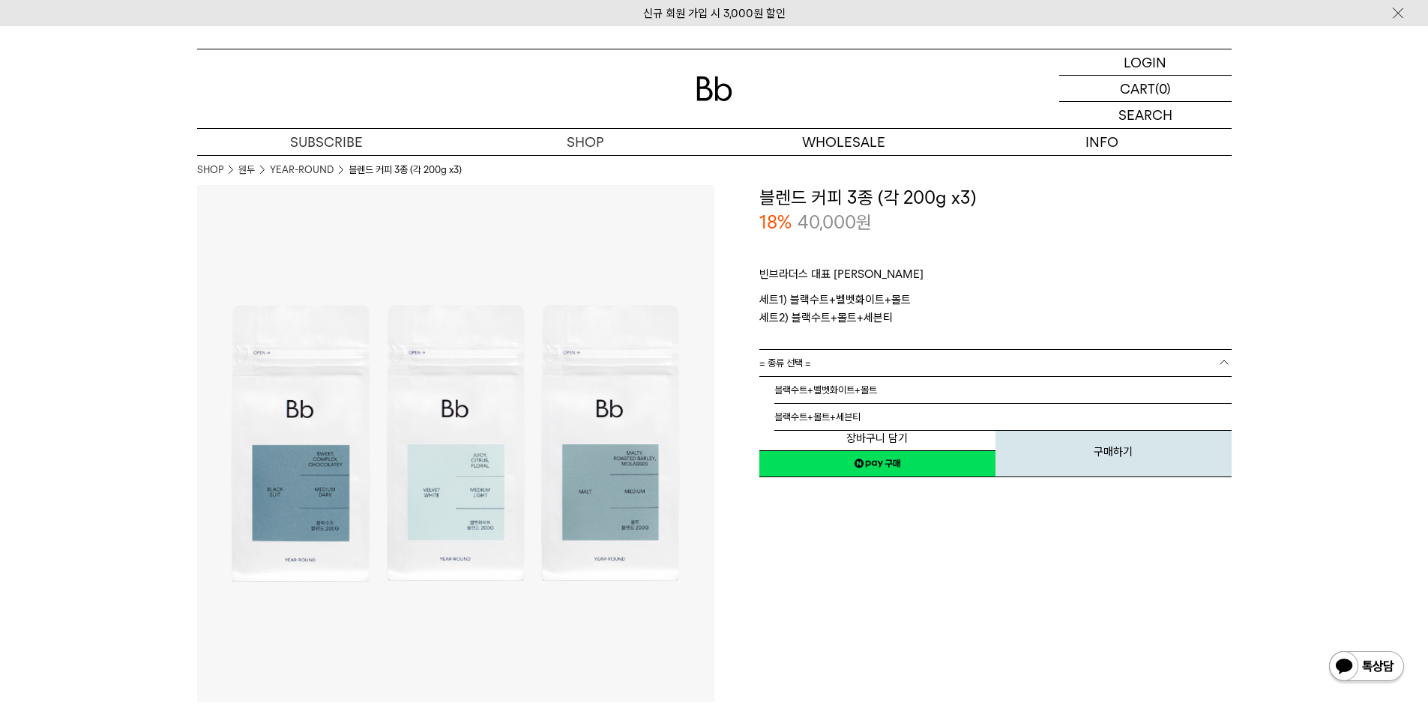
click at [872, 360] on link "= 종류 선택 =" at bounding box center [995, 363] width 472 height 26
click at [860, 390] on li "블랙수트+벨벳화이트+몰트" at bounding box center [1002, 390] width 457 height 27
click at [847, 390] on link "= 종류을 먼저 선택해 주세요 =" at bounding box center [995, 390] width 472 height 26
click at [831, 401] on link "= 분쇄도 선택 =" at bounding box center [995, 390] width 472 height 26
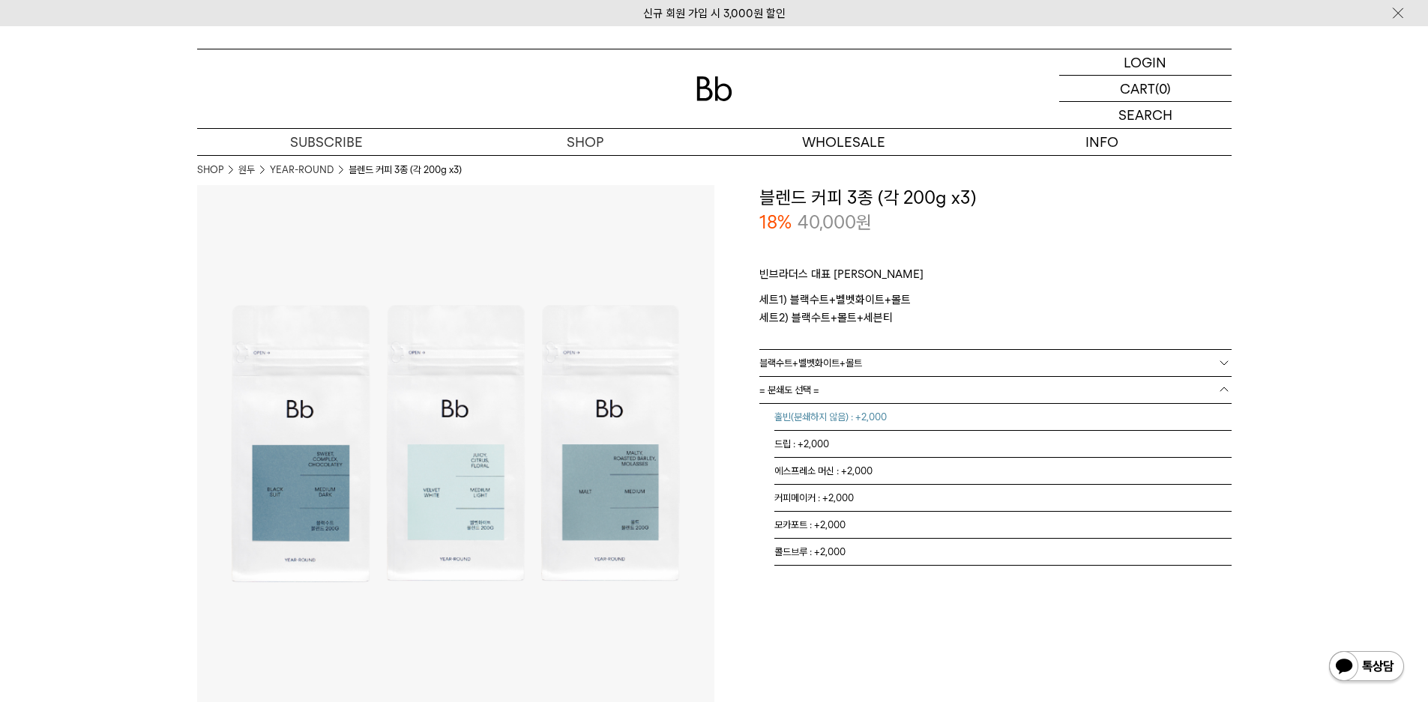
click at [830, 424] on li "홀빈(분쇄하지 않음) : +2,000" at bounding box center [1002, 417] width 457 height 27
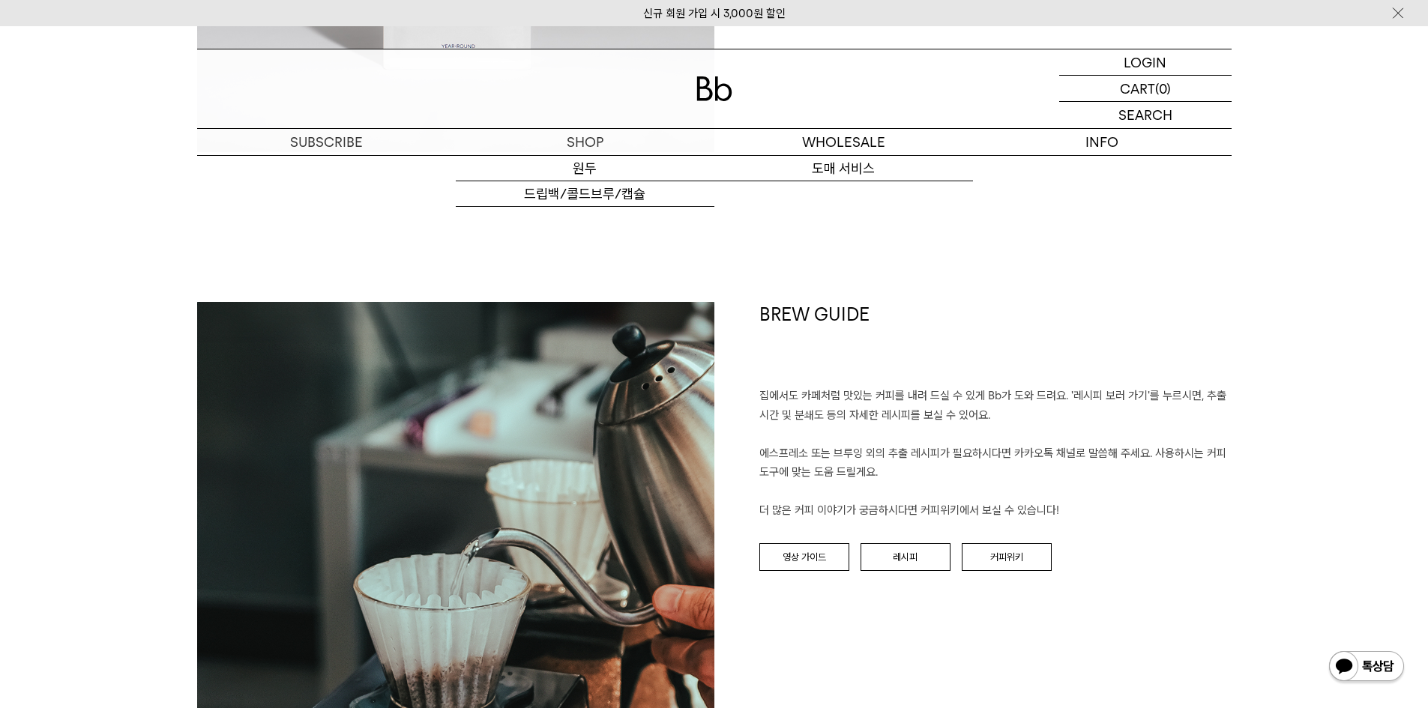
scroll to position [3448, 0]
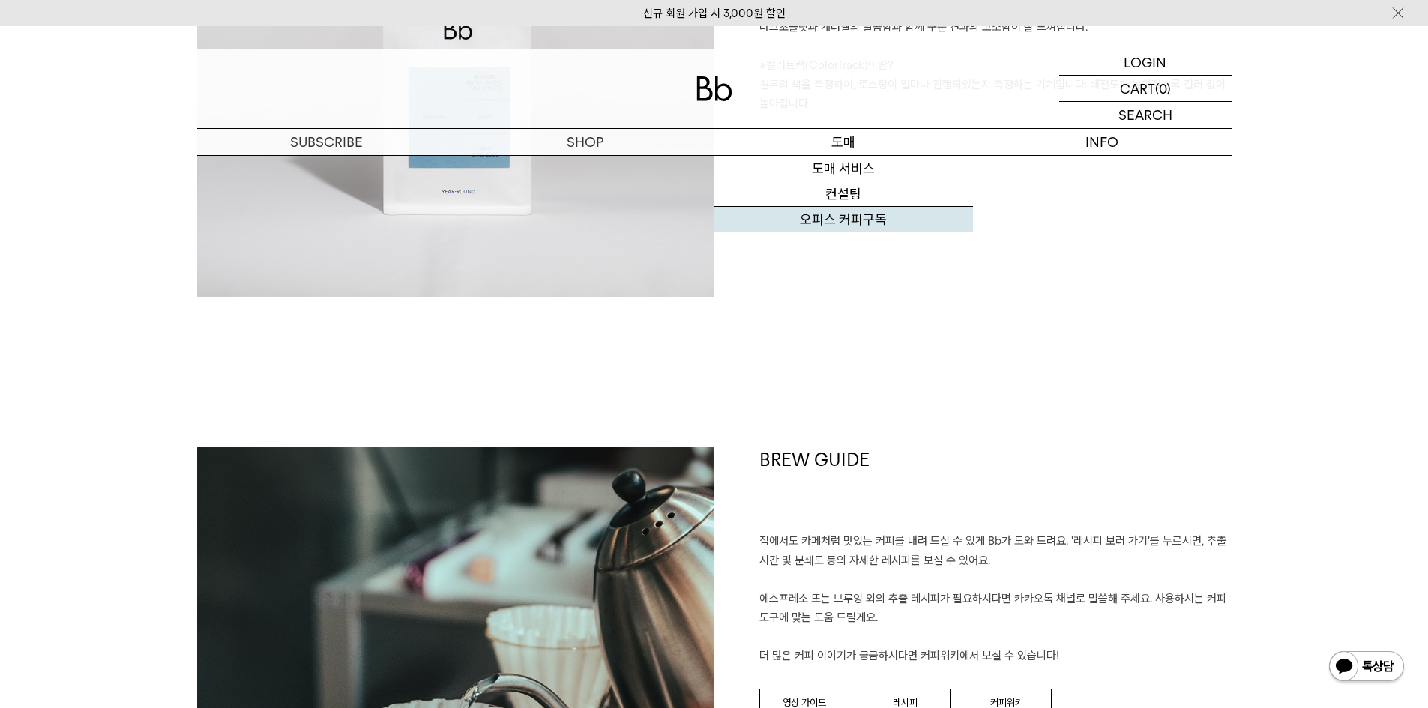
click at [851, 211] on link "오피스 커피구독" at bounding box center [843, 219] width 259 height 25
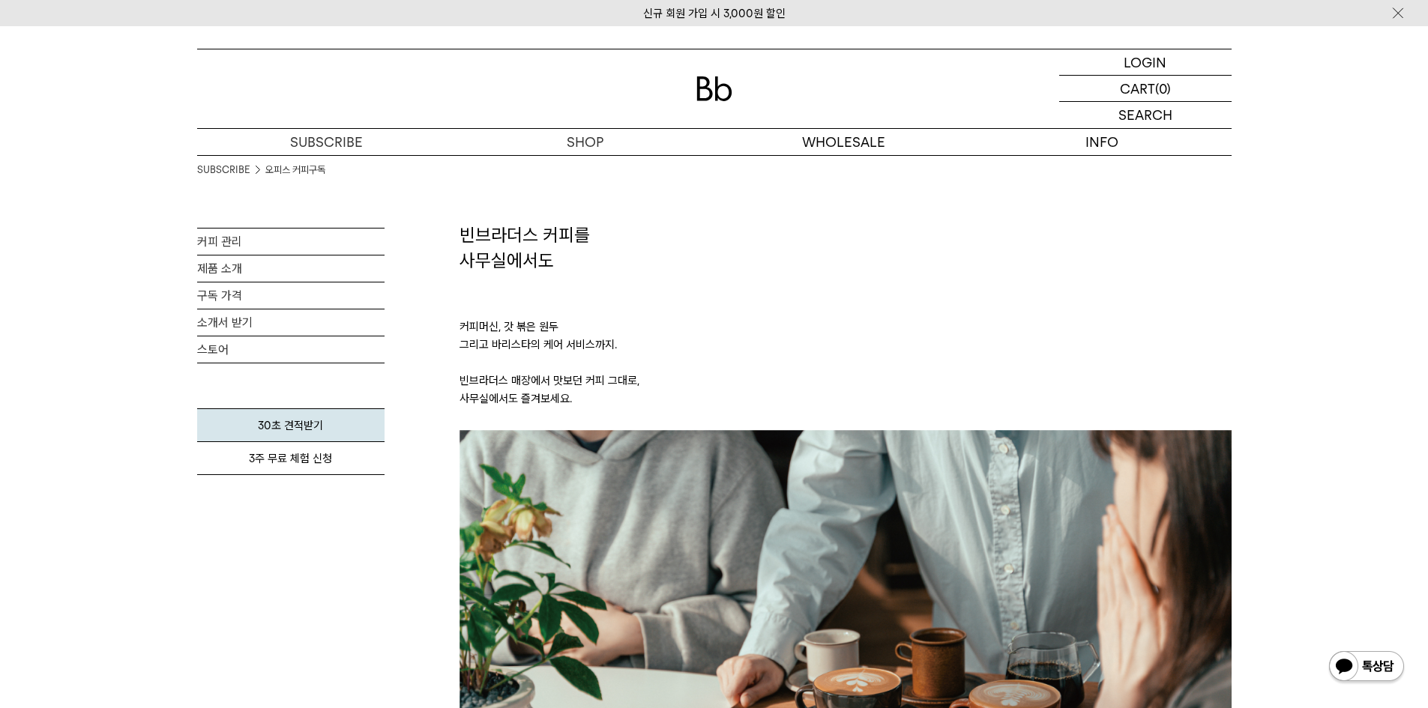
drag, startPoint x: 682, startPoint y: 370, endPoint x: 566, endPoint y: 184, distance: 219.2
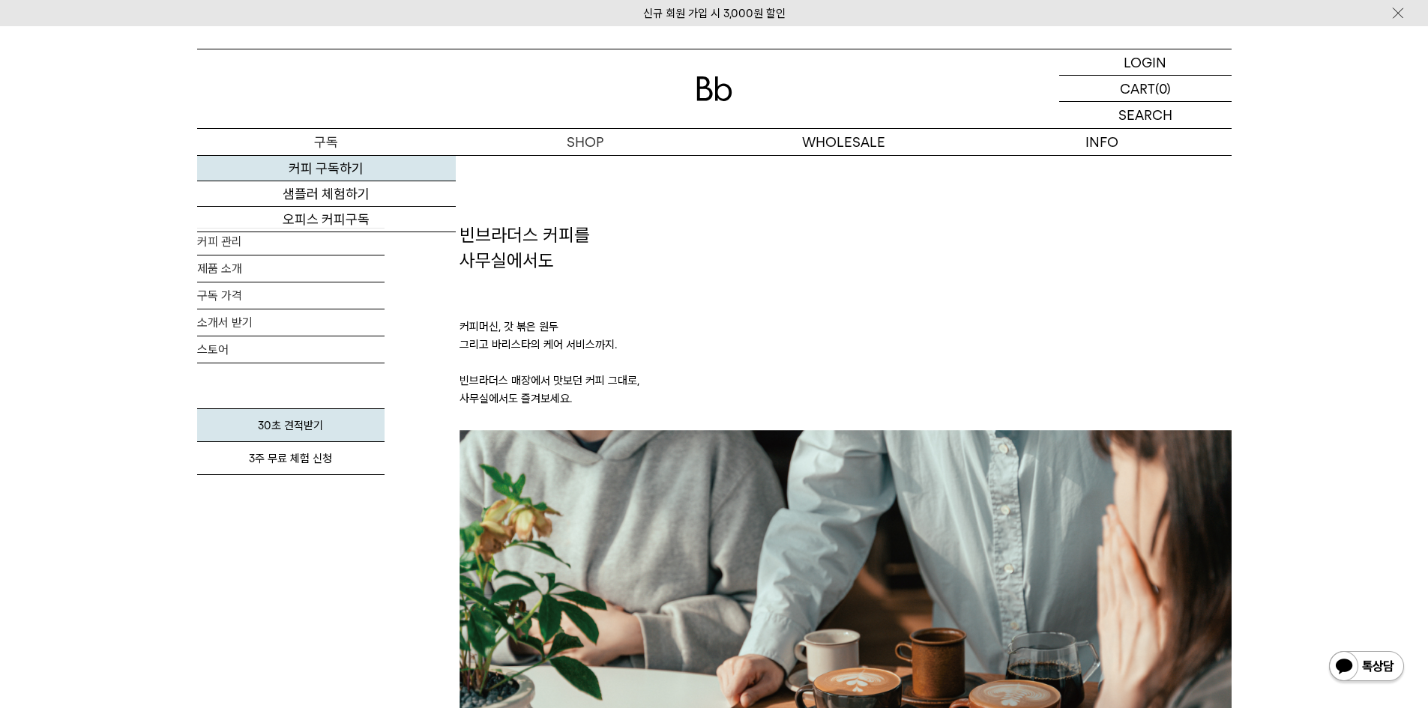
click at [343, 169] on link "커피 구독하기" at bounding box center [326, 168] width 259 height 25
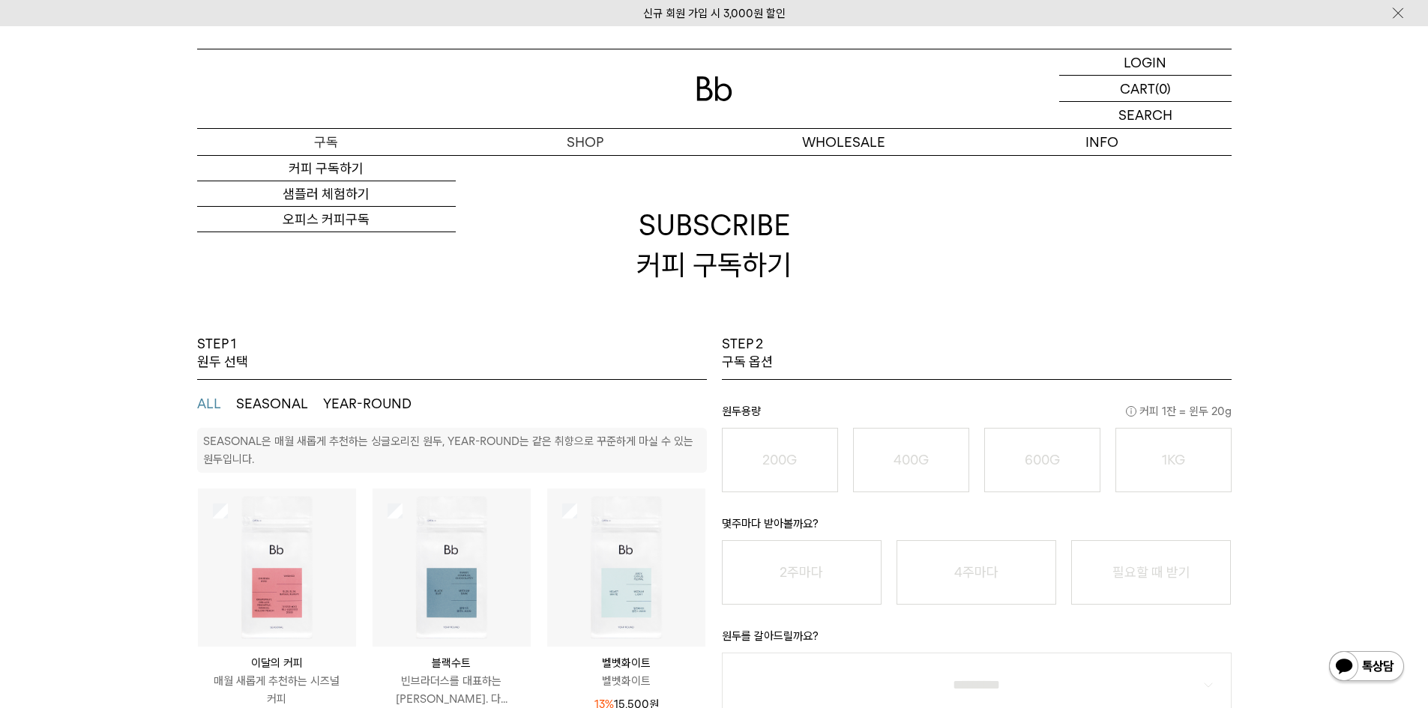
click at [343, 193] on link "샘플러 체험하기" at bounding box center [326, 193] width 259 height 25
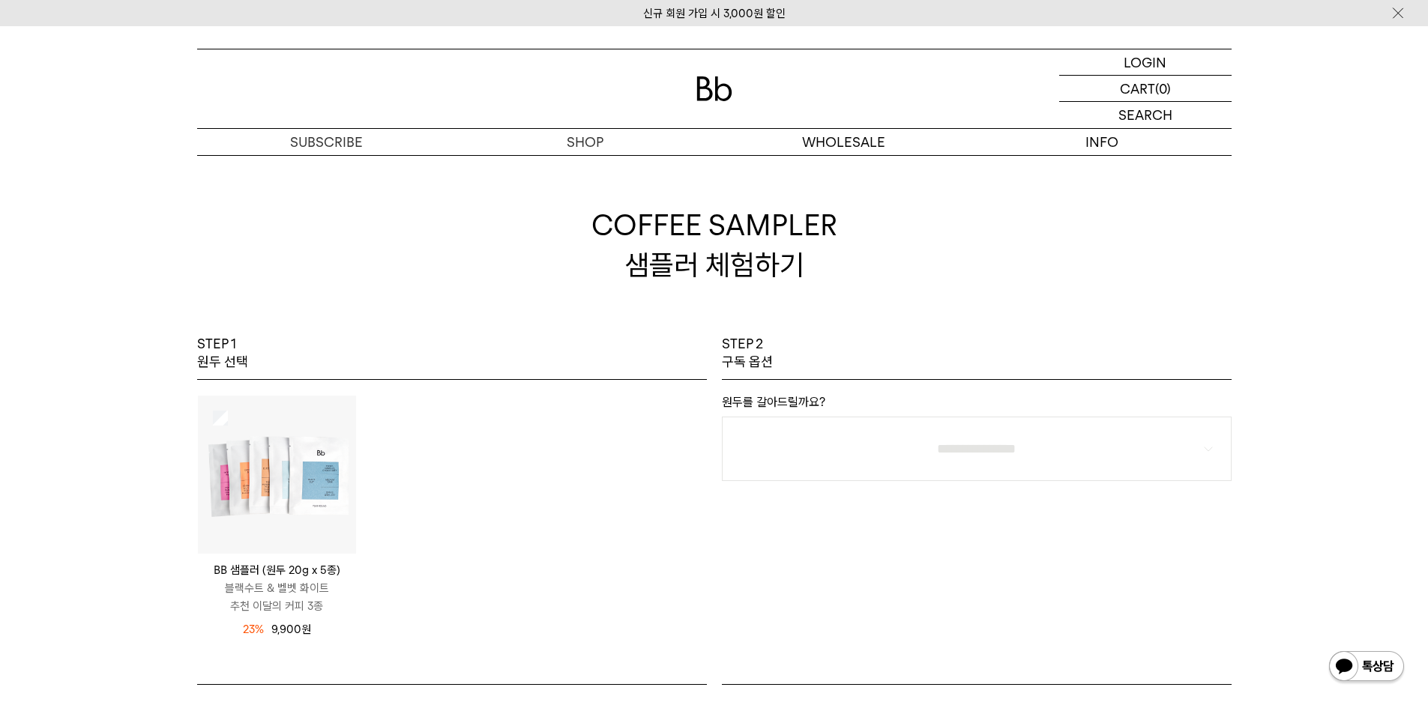
click at [300, 465] on img at bounding box center [277, 475] width 158 height 158
click at [833, 405] on p "원두를 갈아드릴까요?" at bounding box center [977, 406] width 510 height 22
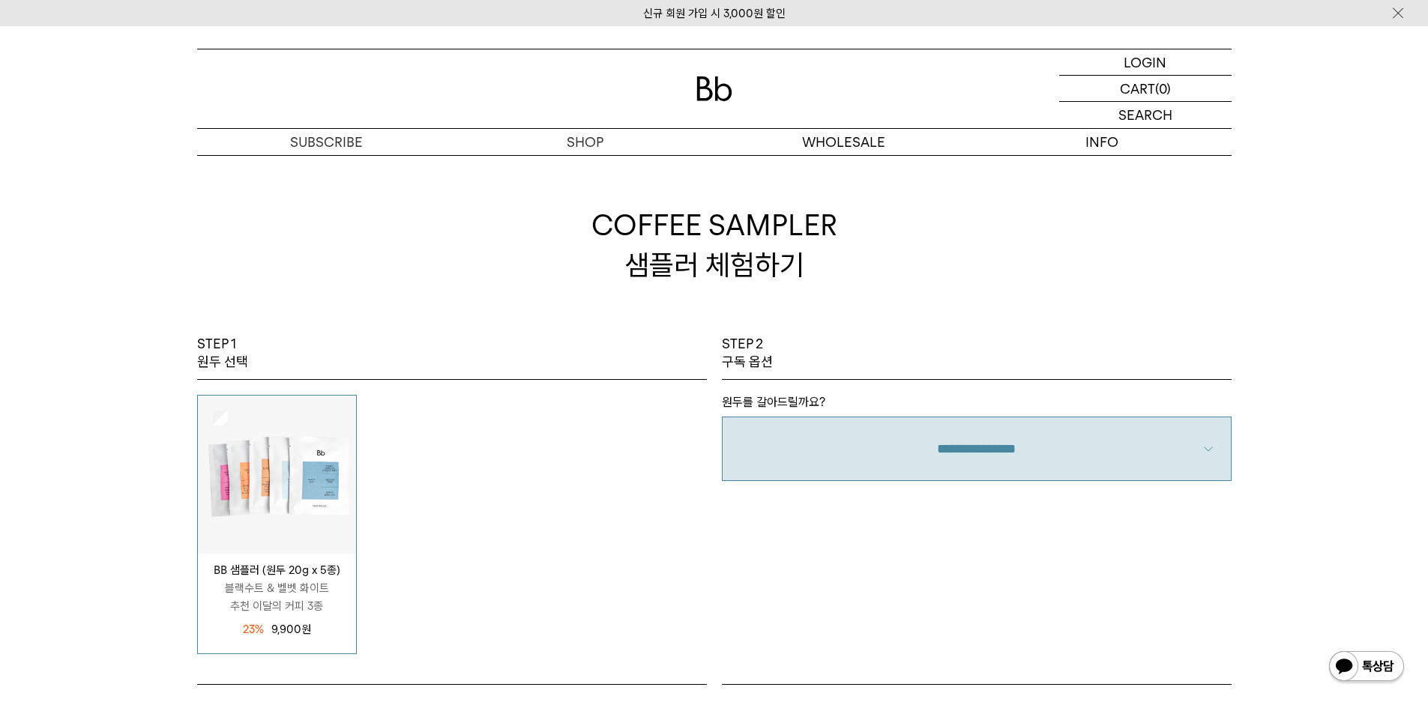
click at [846, 441] on select "**********" at bounding box center [977, 449] width 510 height 64
select select "**"
click at [722, 417] on select "**********" at bounding box center [977, 449] width 510 height 64
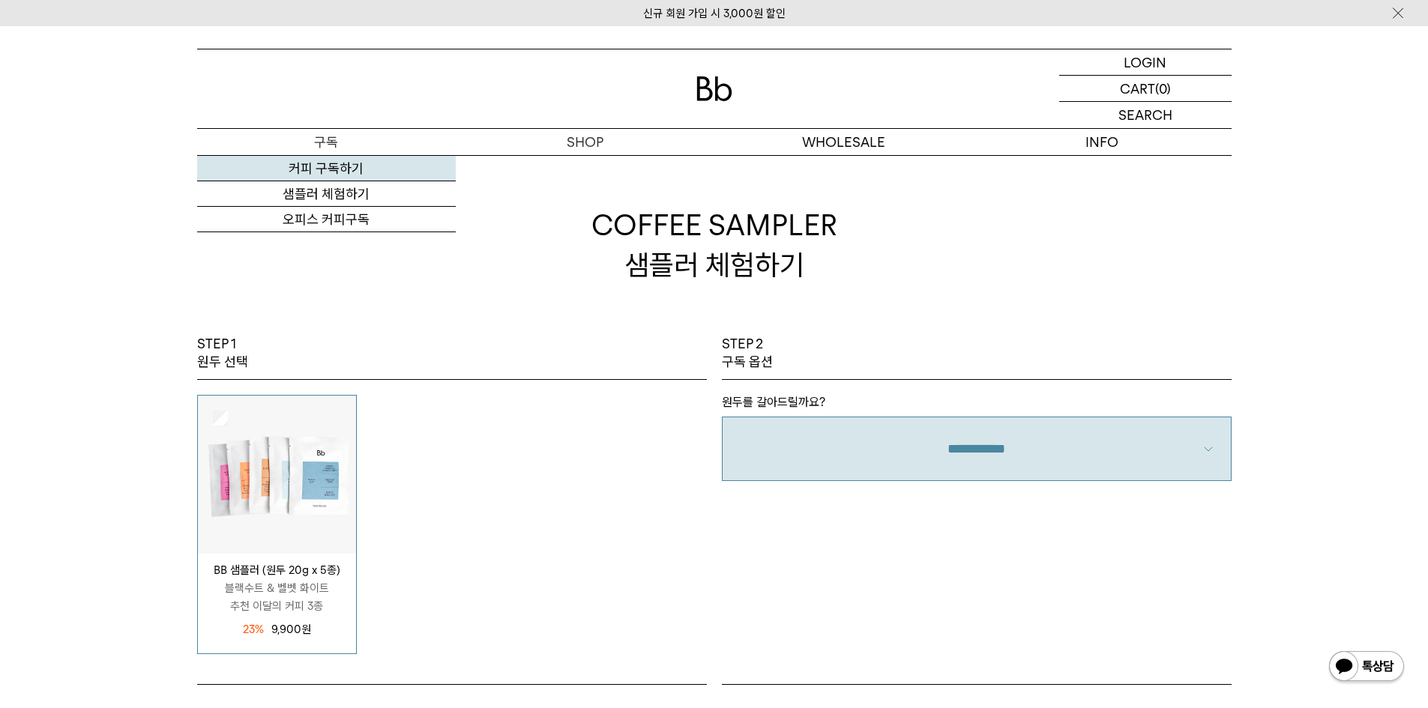
click at [328, 163] on link "커피 구독하기" at bounding box center [326, 168] width 259 height 25
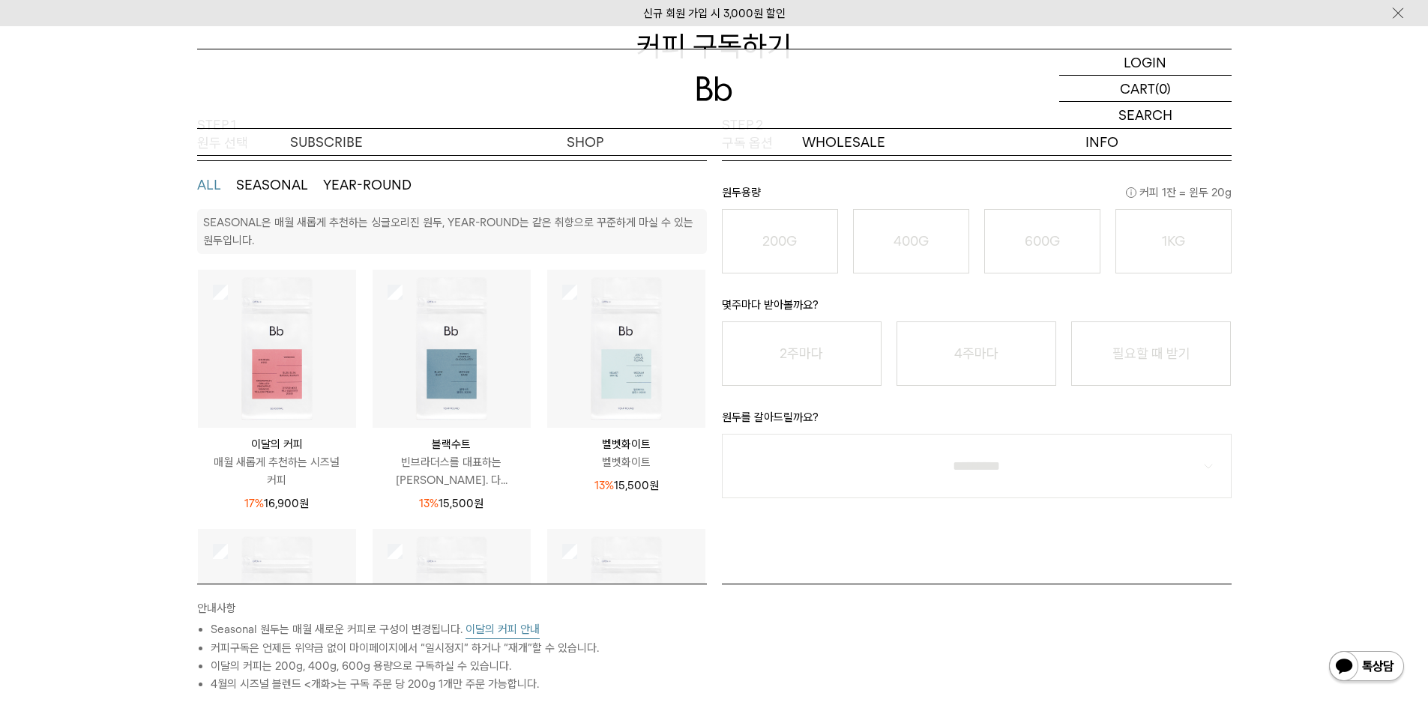
scroll to position [225, 0]
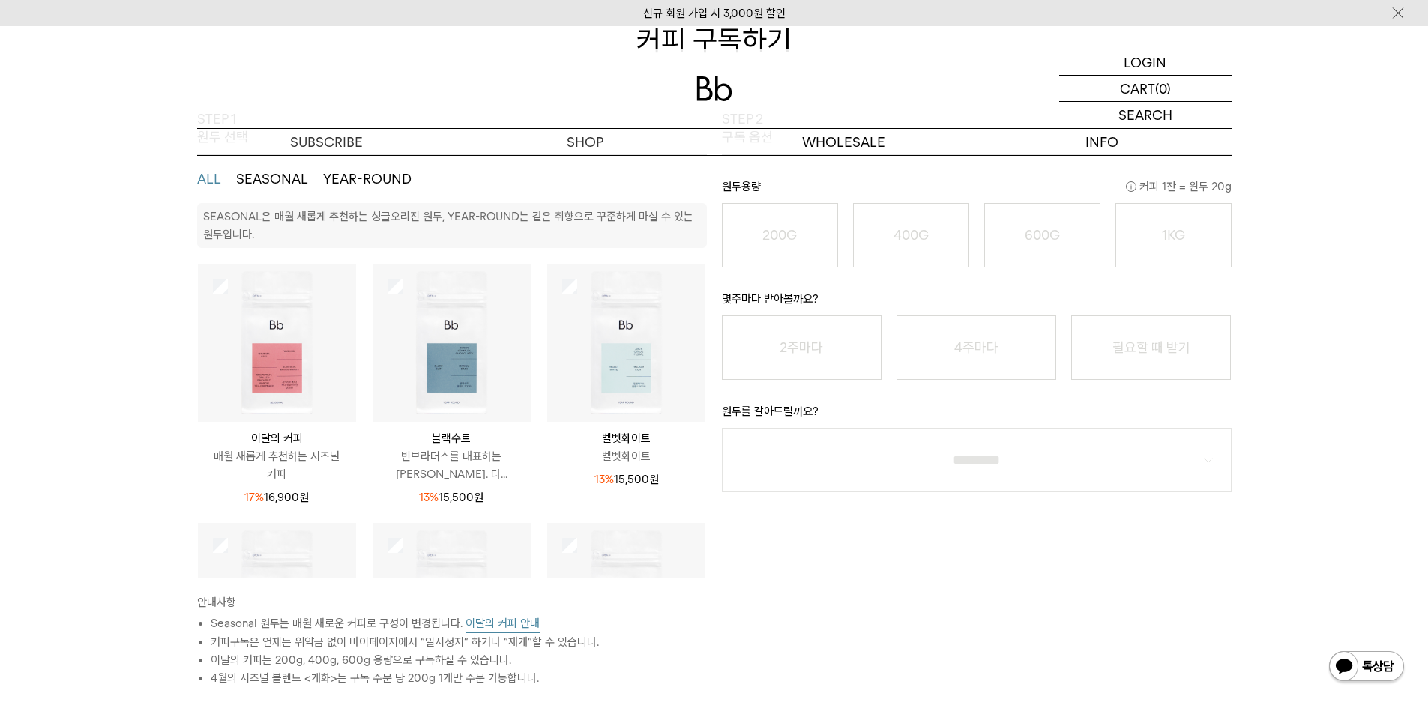
click at [285, 355] on img at bounding box center [277, 343] width 158 height 158
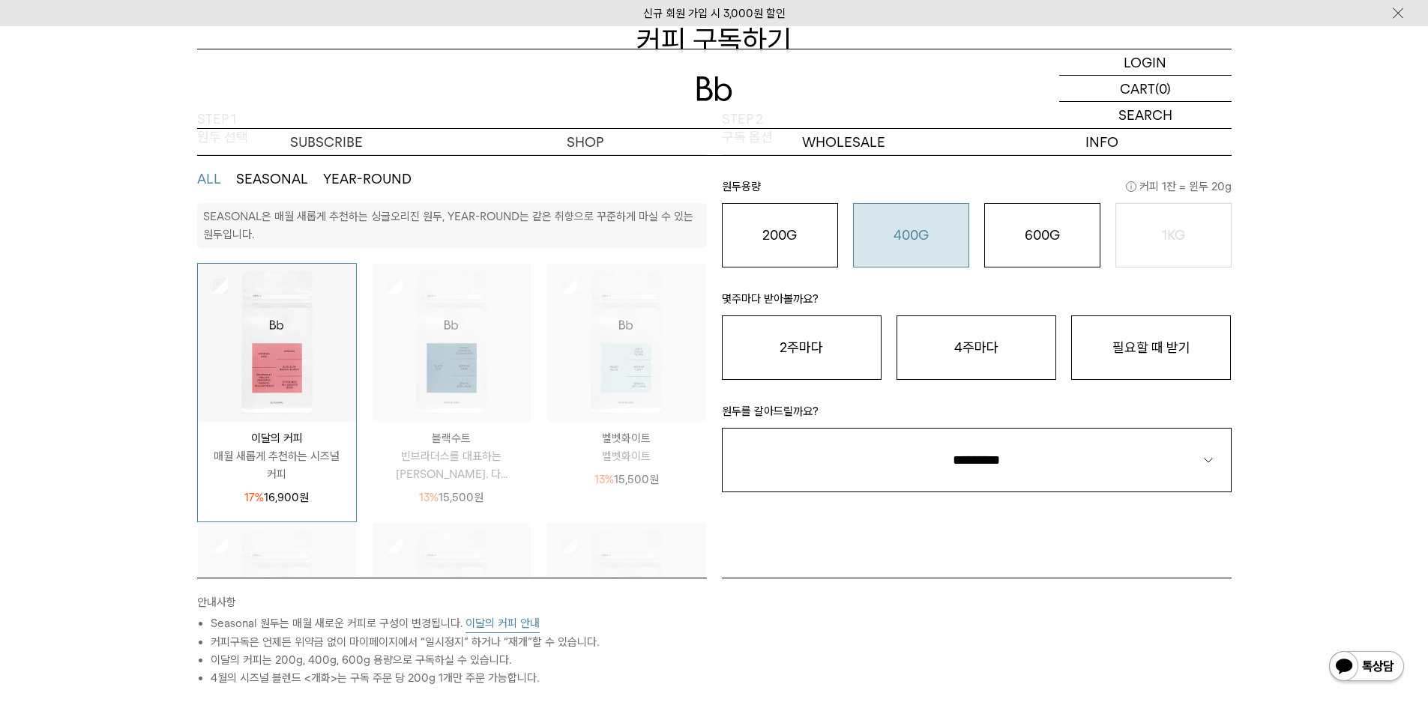
click at [897, 240] on o "400G" at bounding box center [910, 235] width 35 height 16
click at [836, 352] on button "2주마다" at bounding box center [802, 348] width 160 height 64
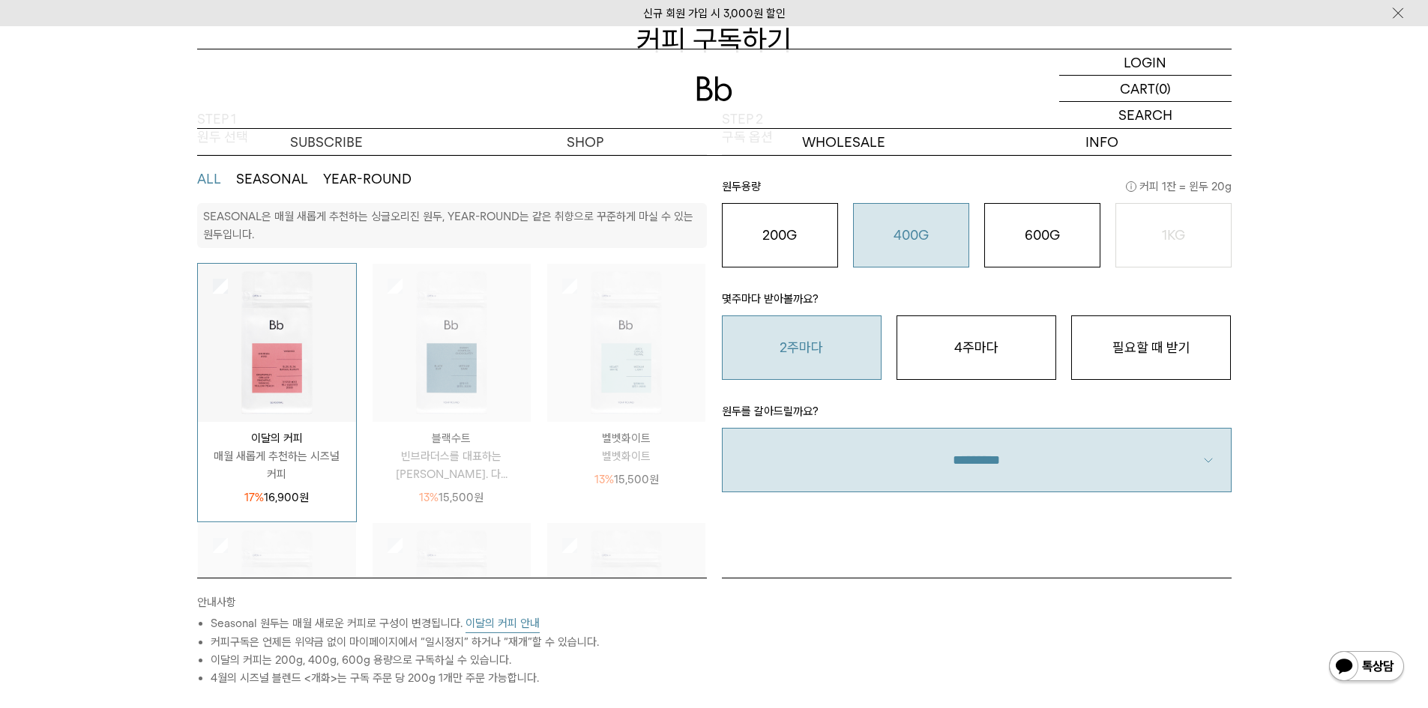
click at [941, 453] on select "**********" at bounding box center [977, 460] width 510 height 64
select select "**"
click at [722, 428] on select "**********" at bounding box center [977, 460] width 510 height 64
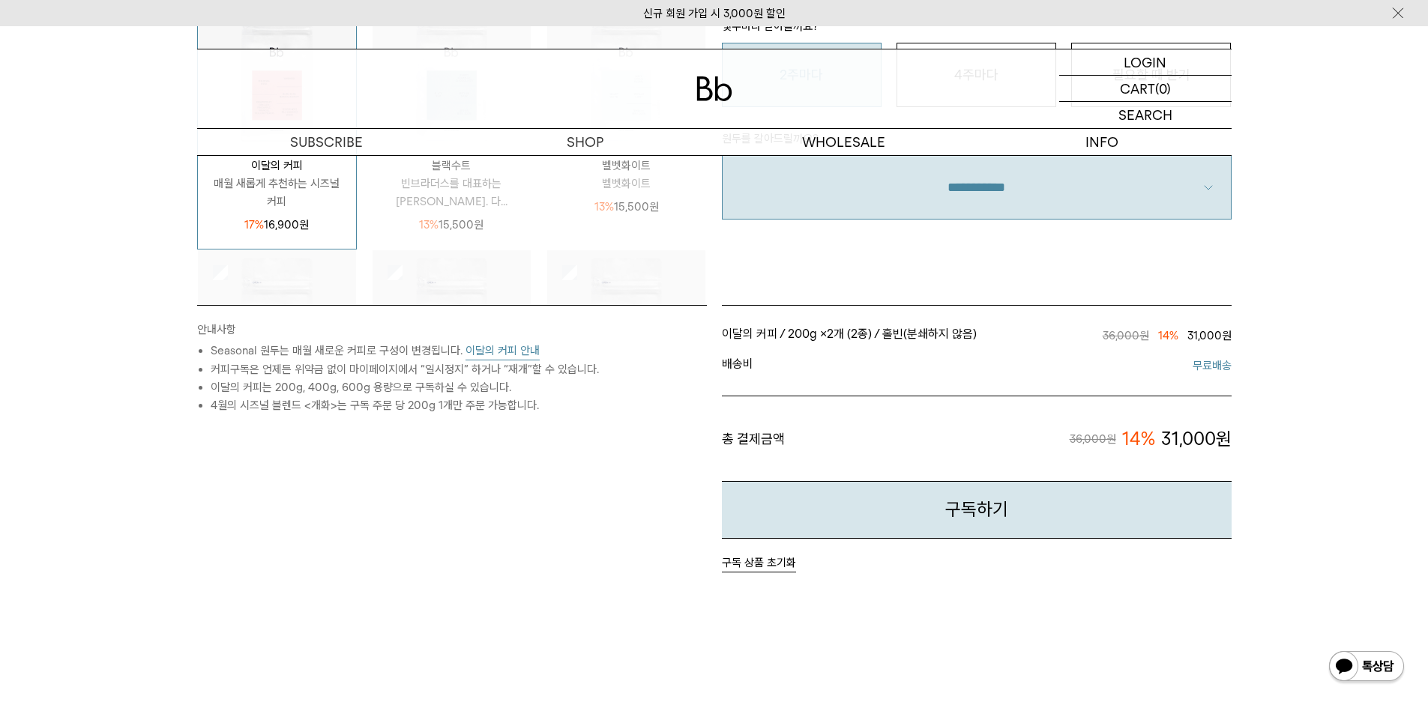
scroll to position [525, 0]
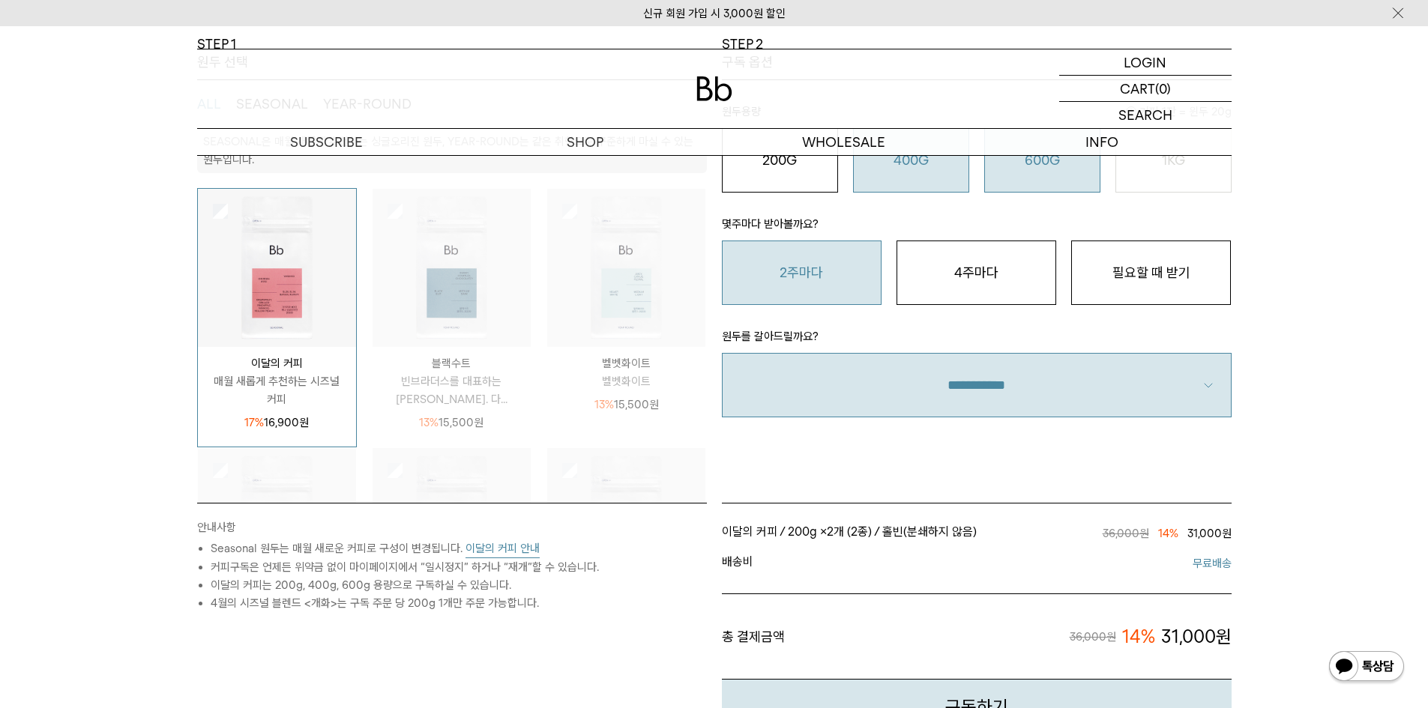
click at [1031, 185] on button "600G 43,000 원" at bounding box center [1042, 160] width 116 height 64
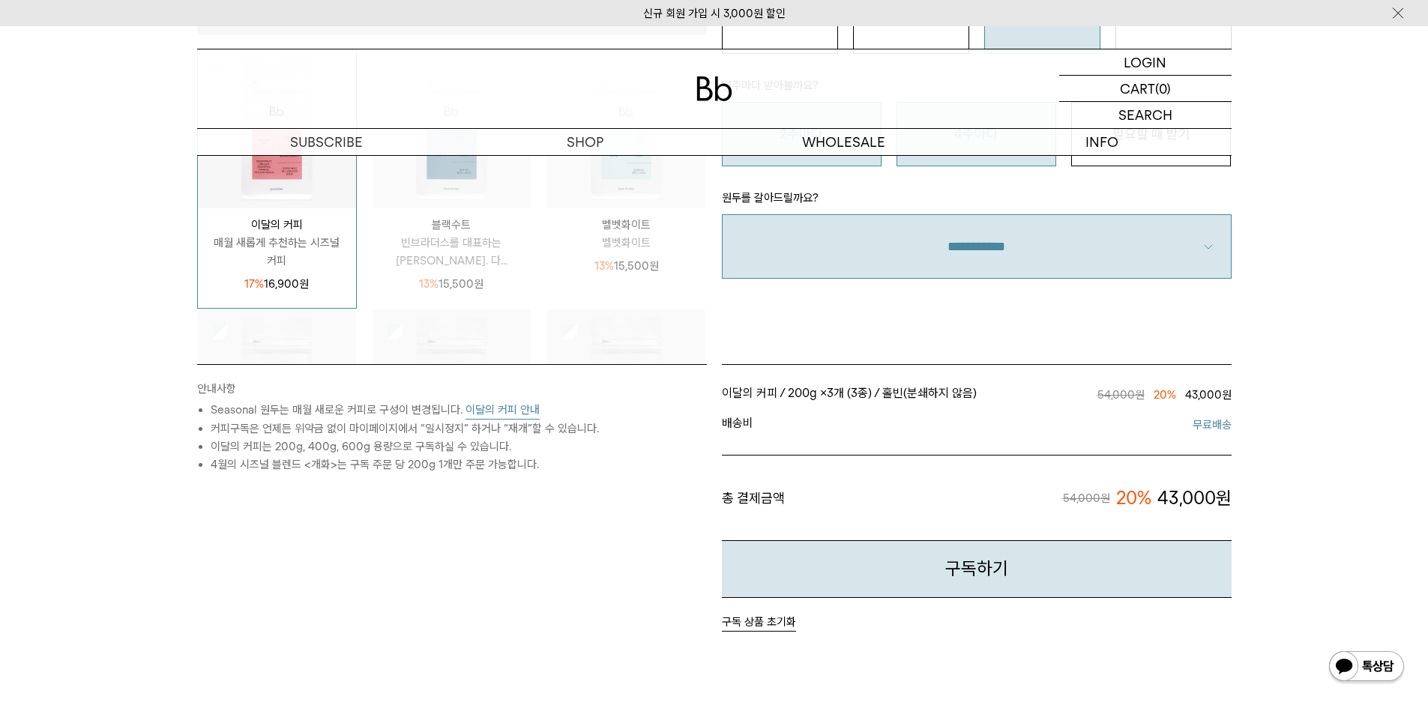
scroll to position [300, 0]
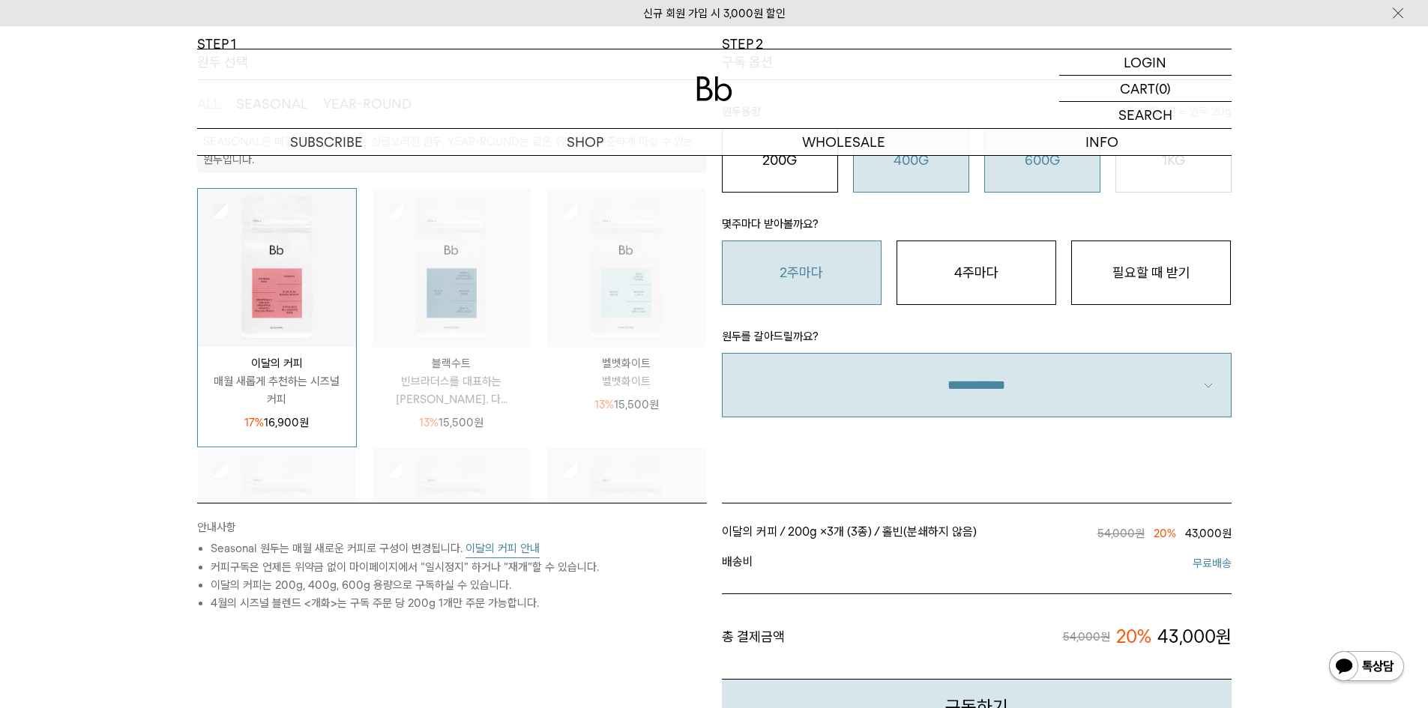
click at [933, 166] on div "400G 31,000 원" at bounding box center [911, 160] width 100 height 18
click at [1011, 171] on button "600G 43,000 원" at bounding box center [1042, 160] width 116 height 64
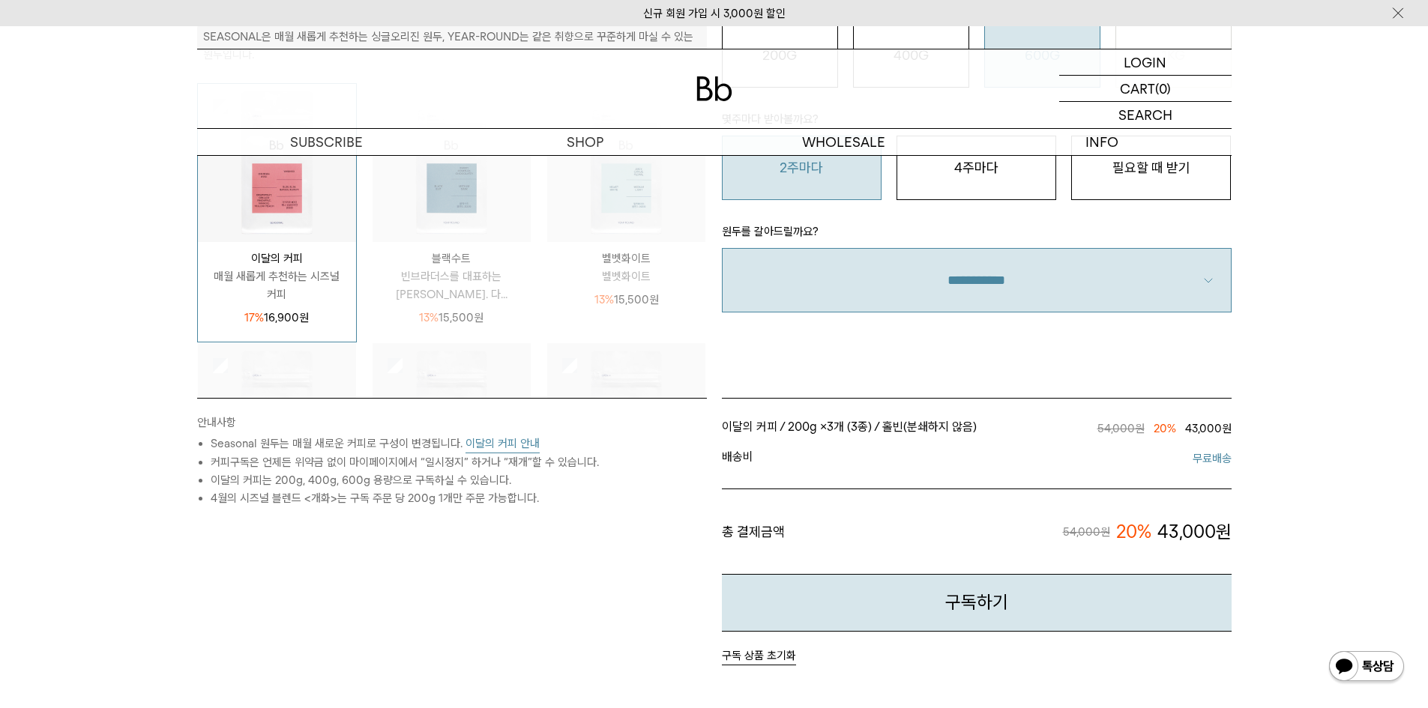
scroll to position [525, 0]
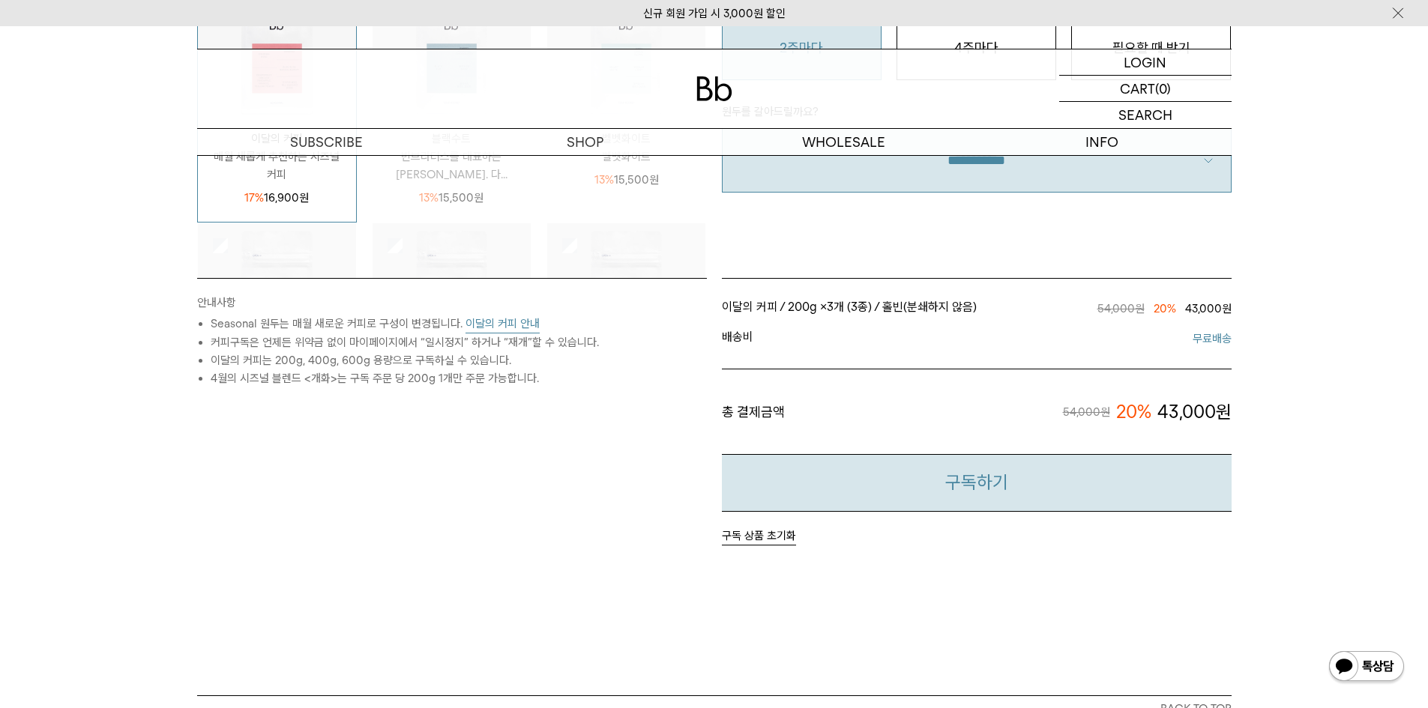
click at [932, 494] on button "구독하기" at bounding box center [977, 483] width 510 height 58
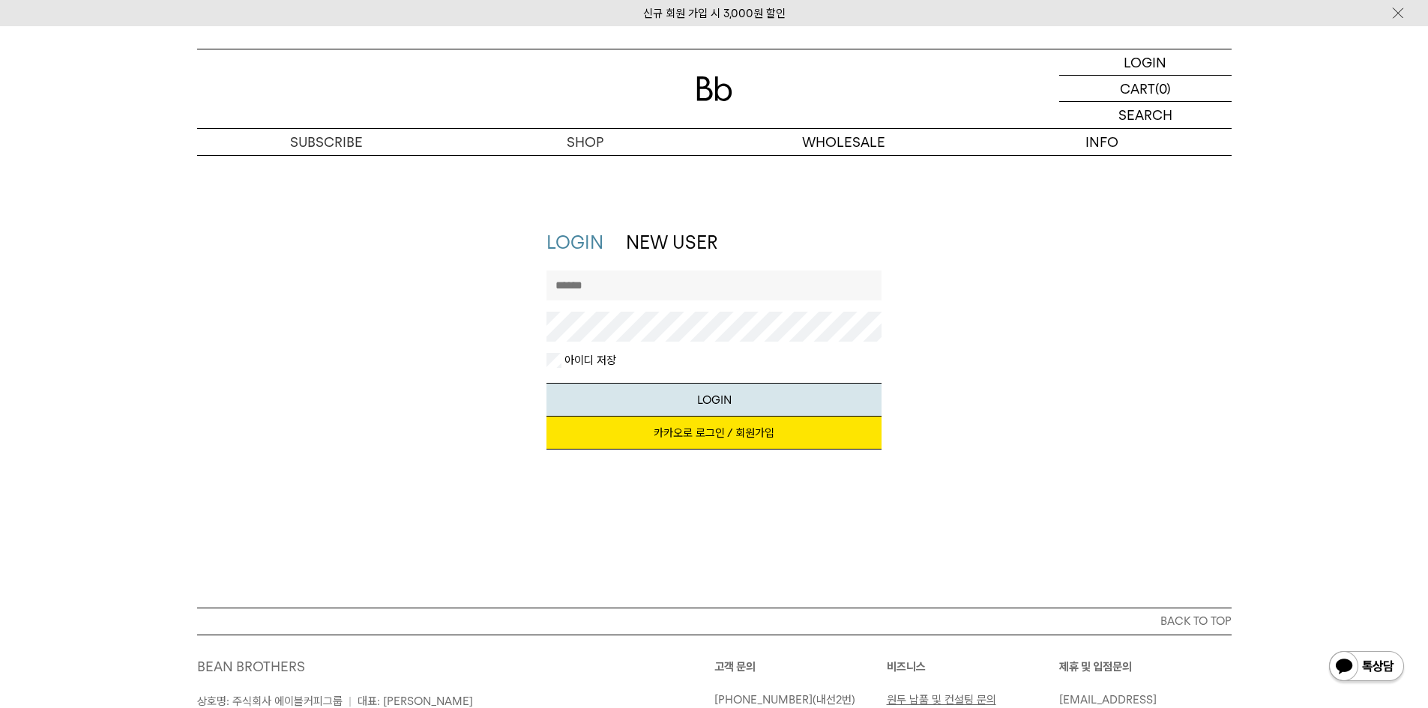
click at [722, 289] on input "text" at bounding box center [713, 286] width 335 height 30
type input "*********"
